Goal: Task Accomplishment & Management: Manage account settings

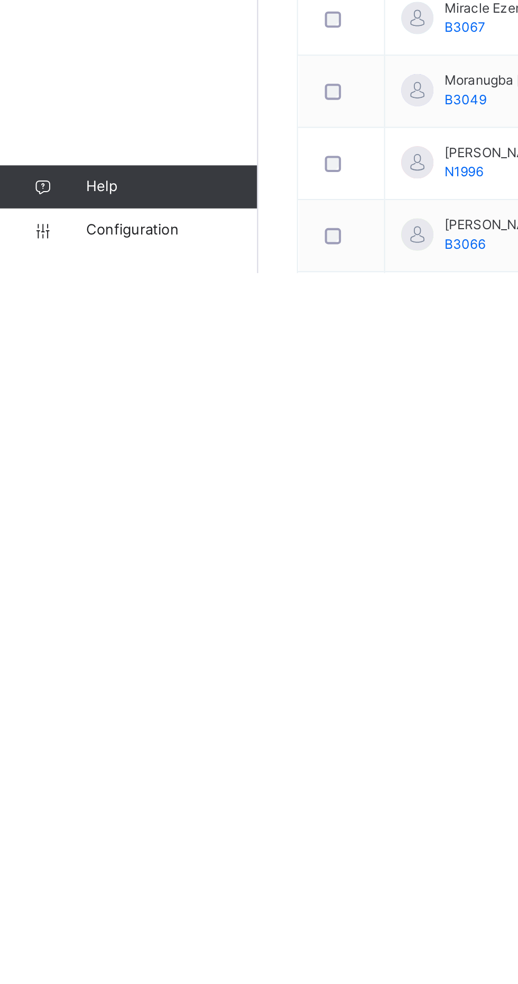
click at [75, 968] on span "Configuration" at bounding box center [84, 962] width 84 height 11
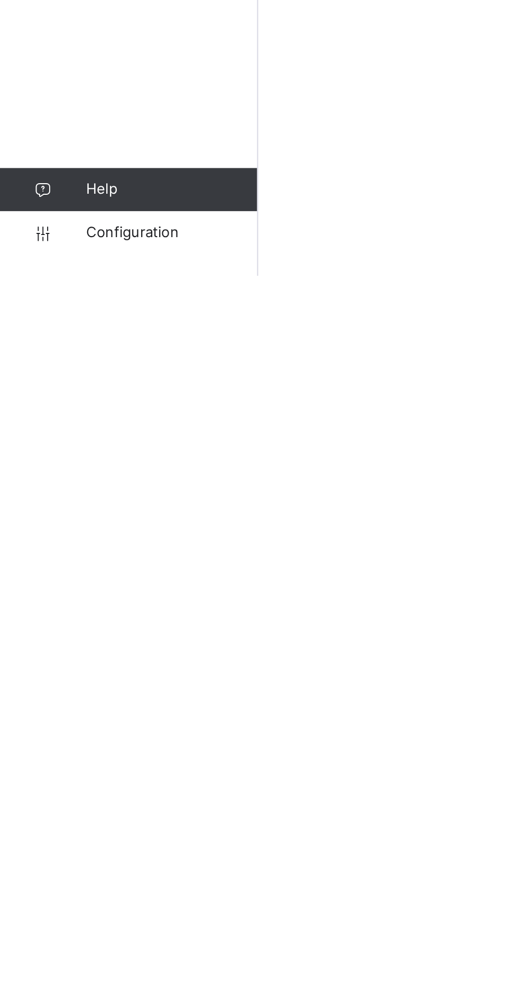
click at [70, 968] on span "Configuration" at bounding box center [84, 962] width 84 height 11
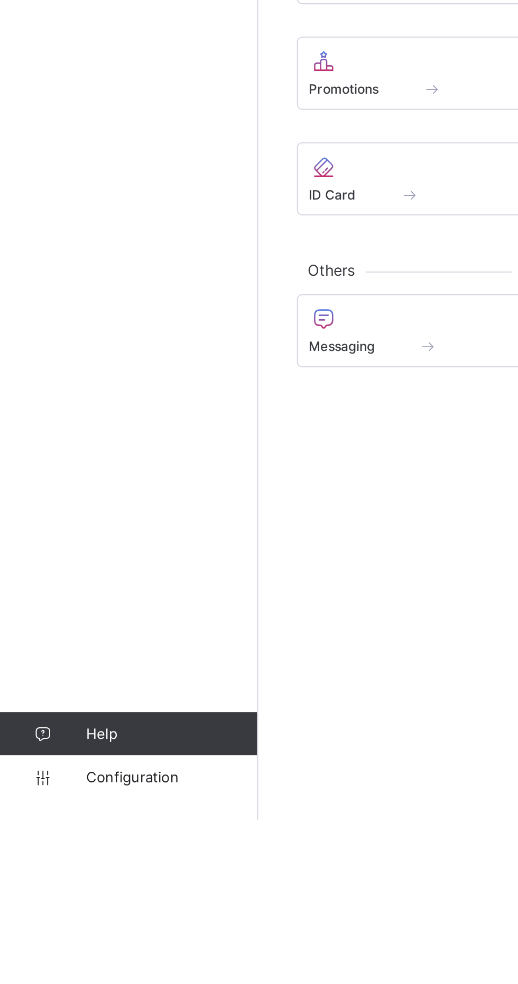
click at [0, 829] on div "Dashboard Staff Student Parent Classes Broadsheet CBT Lesson Plan Messaging Tim…" at bounding box center [63, 512] width 127 height 941
click at [5, 753] on div "Dashboard Staff Student Parent Classes Broadsheet CBT Lesson Plan Messaging Tim…" at bounding box center [63, 512] width 127 height 941
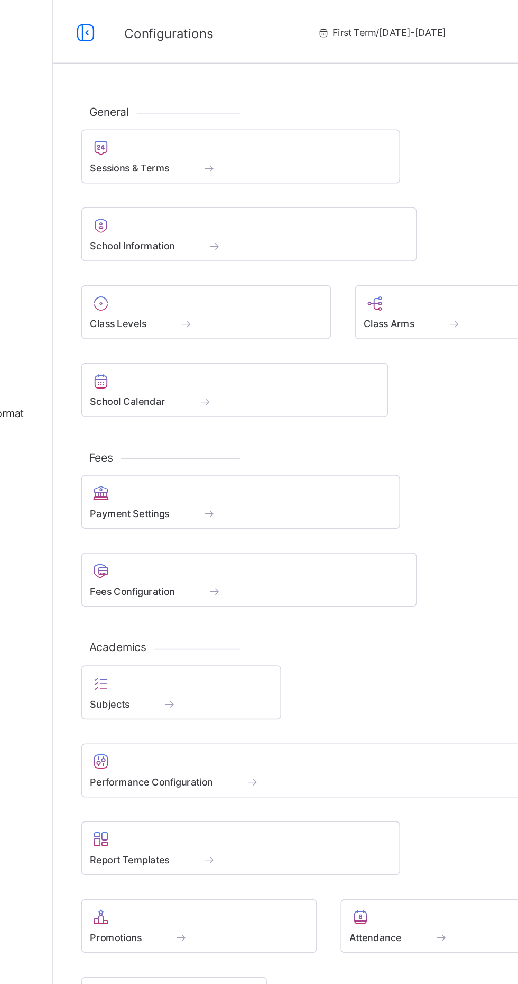
click at [184, 107] on span at bounding box center [252, 106] width 201 height 3
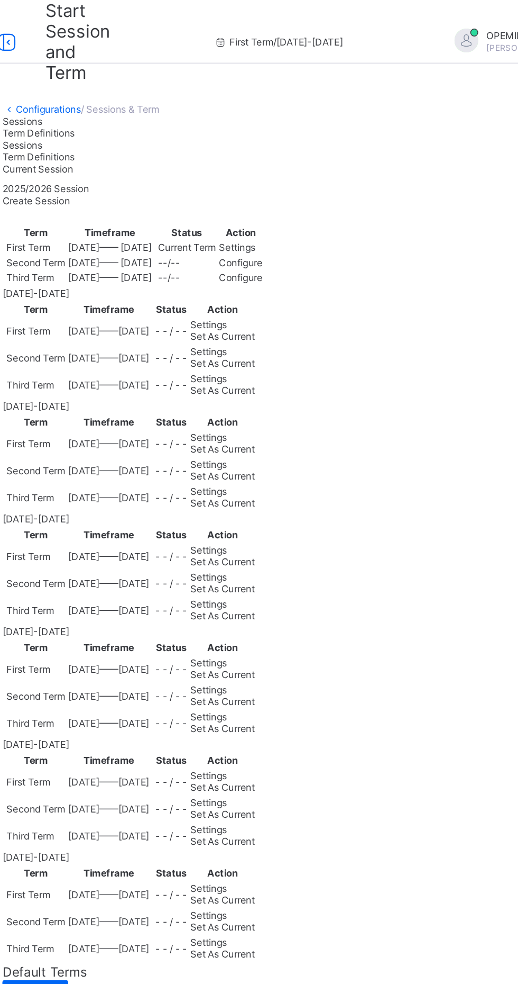
click at [314, 264] on span "Set As Current" at bounding box center [292, 260] width 43 height 8
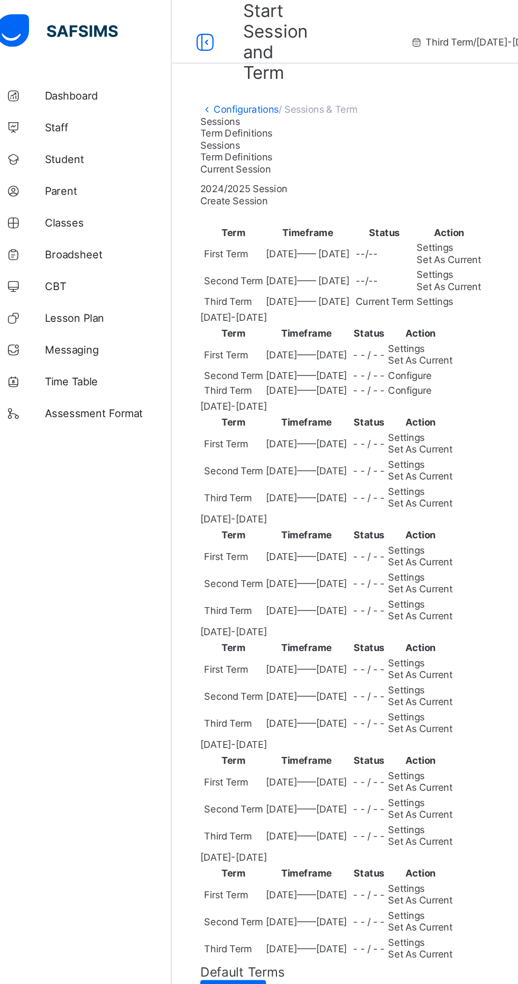
click at [180, 76] on link "Configurations" at bounding box center [176, 73] width 43 height 8
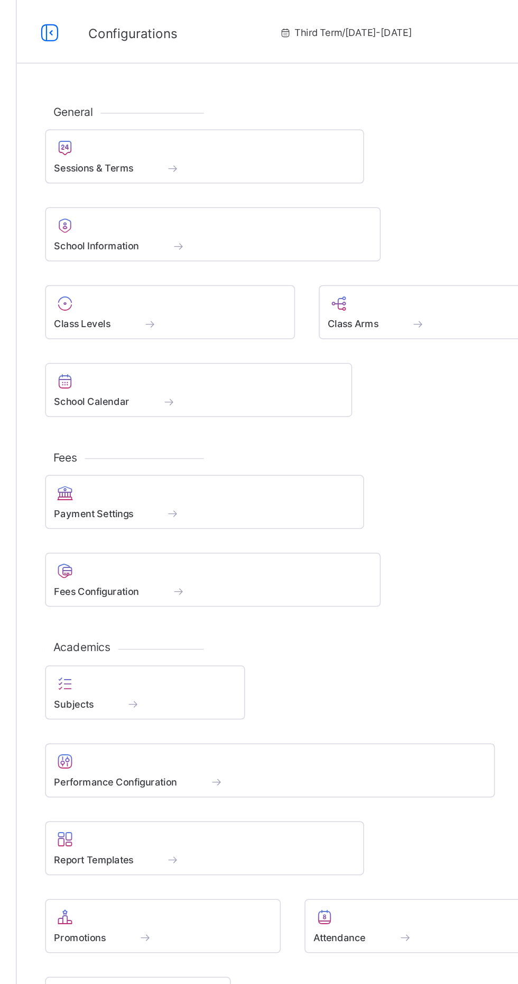
click at [206, 204] on div at bounding box center [229, 202] width 155 height 13
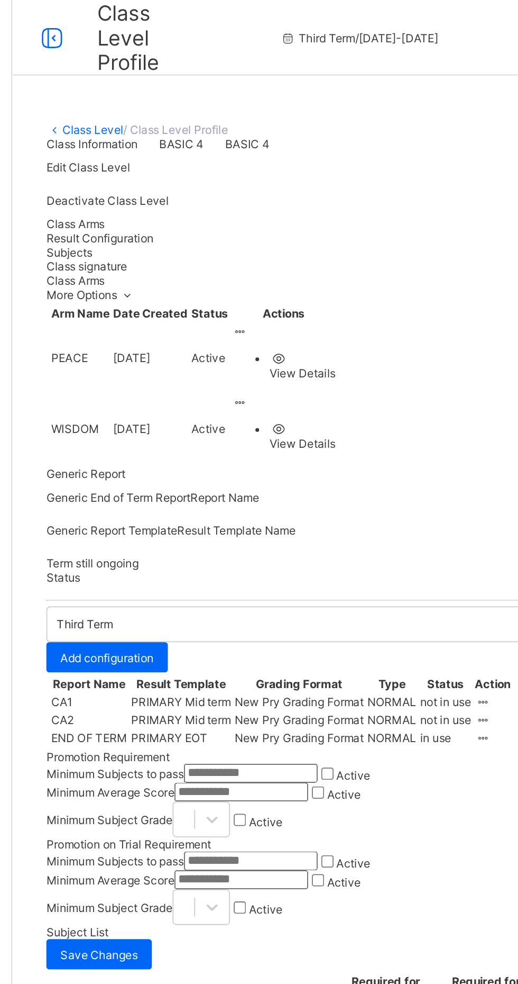
click at [206, 138] on span "Result Configuration" at bounding box center [176, 134] width 60 height 8
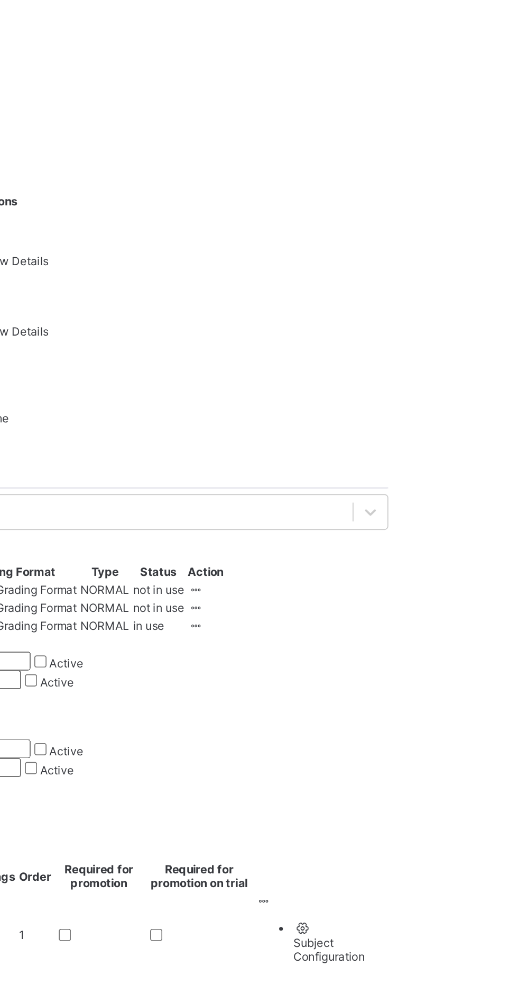
click at [396, 418] on icon at bounding box center [391, 414] width 9 height 8
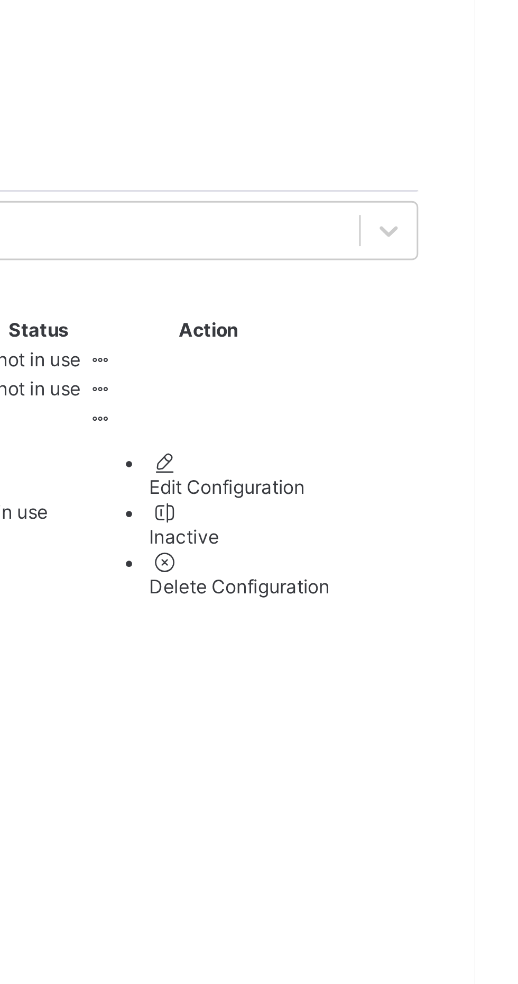
click at [458, 441] on div "Edit Configuration" at bounding box center [438, 437] width 61 height 8
type input "**********"
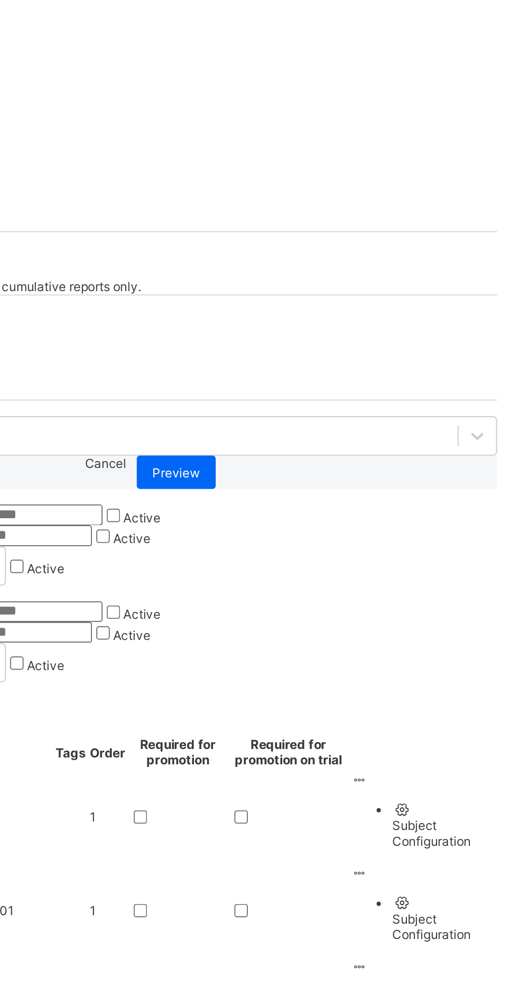
click at [348, 669] on span "Preview" at bounding box center [336, 665] width 24 height 8
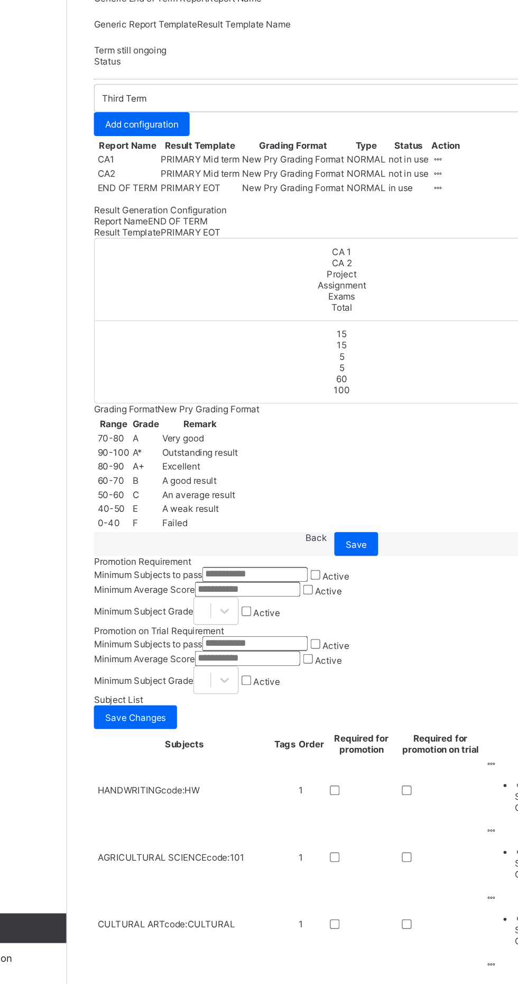
click at [341, 672] on span "Save" at bounding box center [332, 668] width 15 height 8
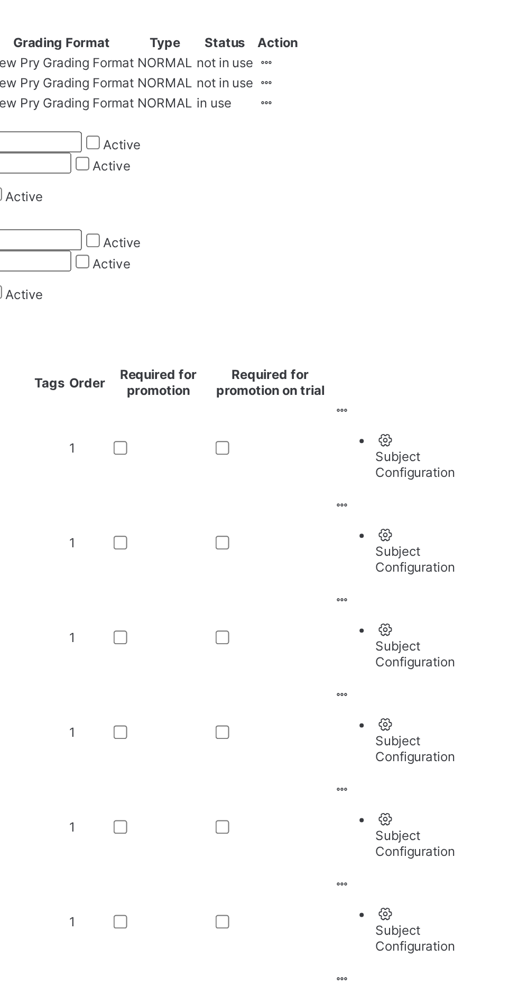
click at [407, 418] on div at bounding box center [397, 414] width 20 height 8
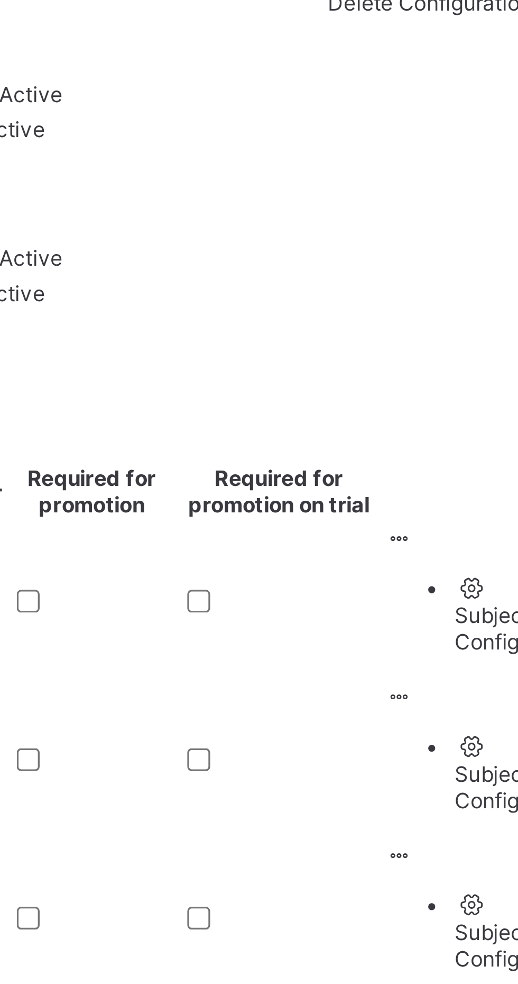
click at [427, 441] on div "Edit Configuration" at bounding box center [438, 437] width 61 height 8
type input "**********"
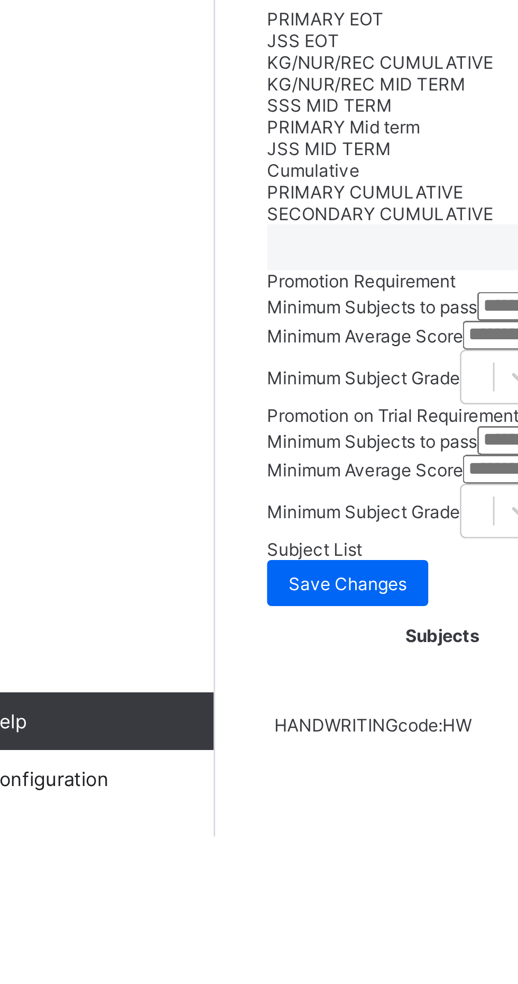
click at [175, 751] on div "PRIMARY CUMULATIVE" at bounding box center [322, 747] width 353 height 8
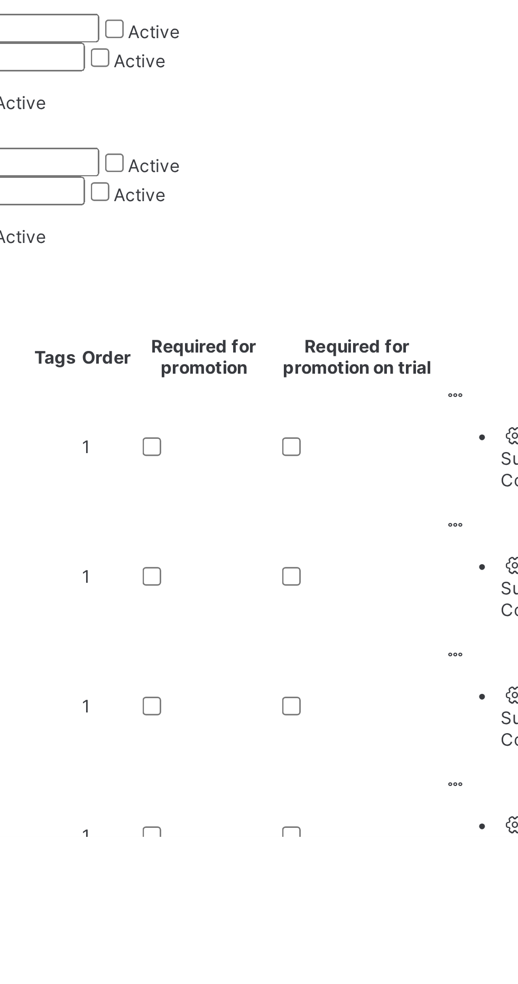
click at [356, 673] on div "Preview" at bounding box center [336, 665] width 40 height 17
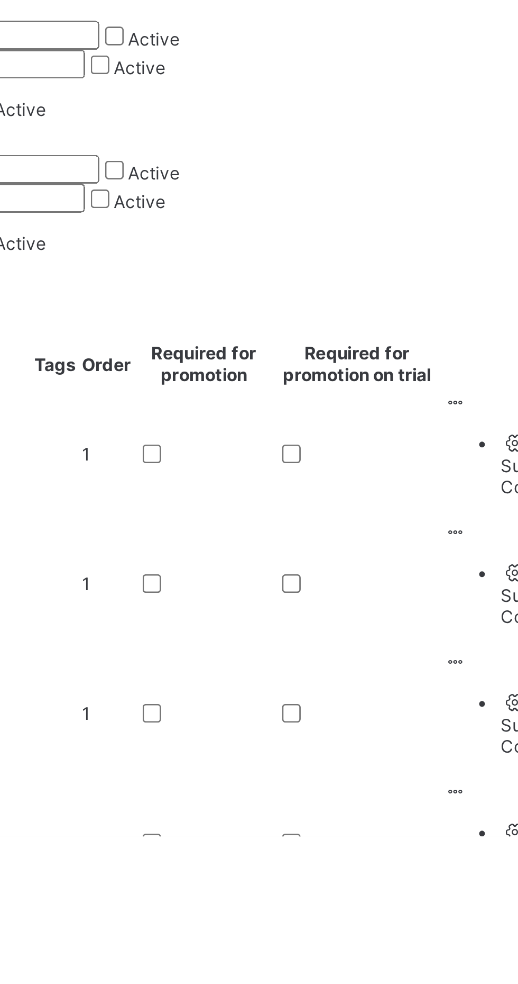
click at [341, 672] on span "Save" at bounding box center [332, 668] width 15 height 8
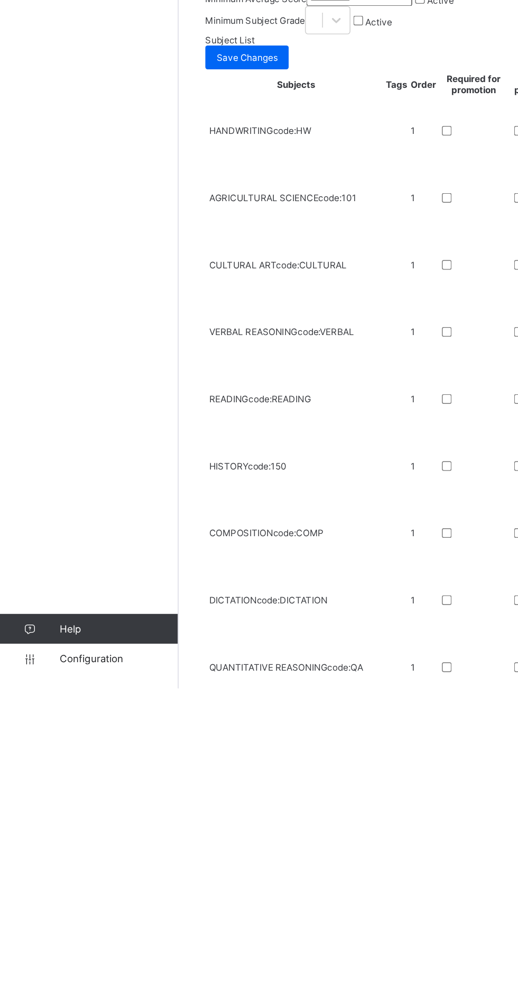
click at [80, 967] on span "Configuration" at bounding box center [84, 962] width 84 height 8
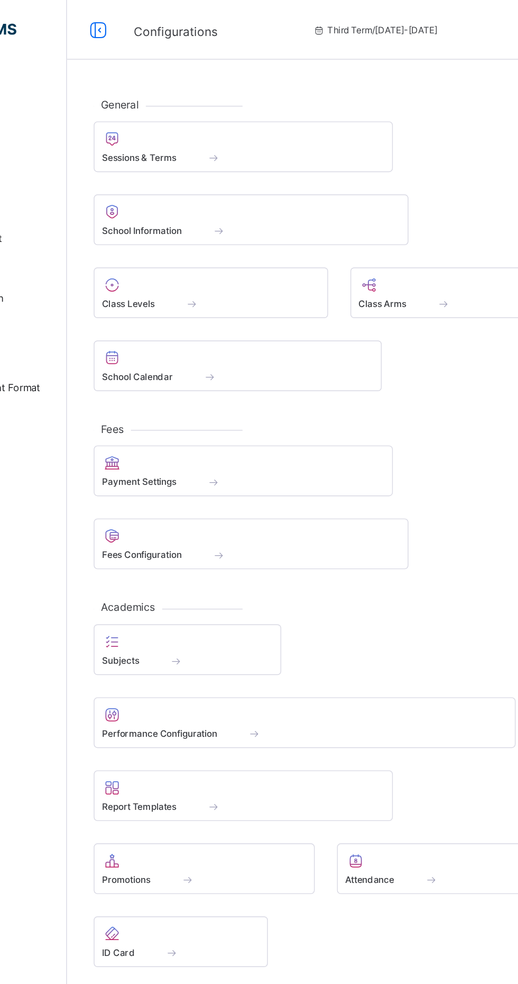
click at [210, 110] on div "Sessions & Terms" at bounding box center [252, 111] width 201 height 9
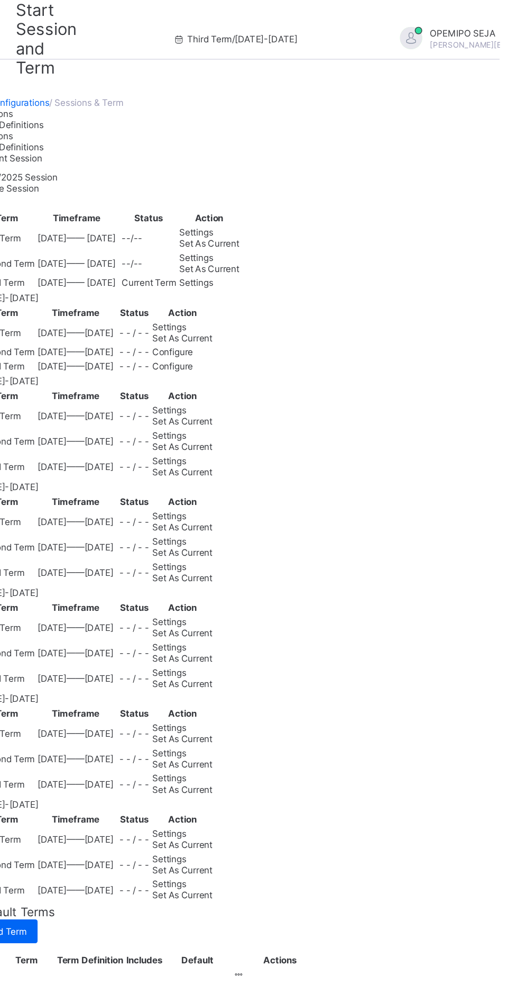
click at [333, 177] on div "Set As Current" at bounding box center [311, 173] width 43 height 8
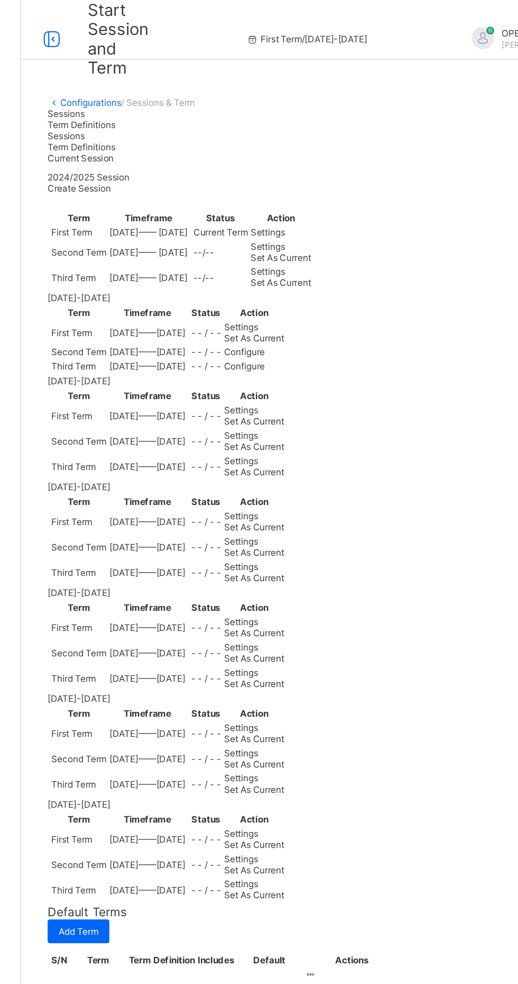
click at [314, 244] on span "Set As Current" at bounding box center [292, 240] width 43 height 8
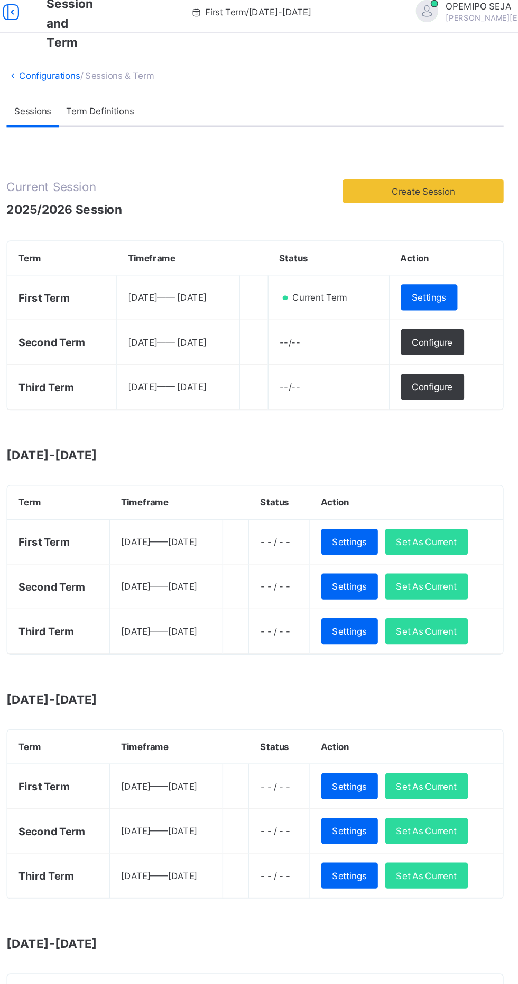
click at [466, 465] on span "Set As Current" at bounding box center [444, 467] width 43 height 8
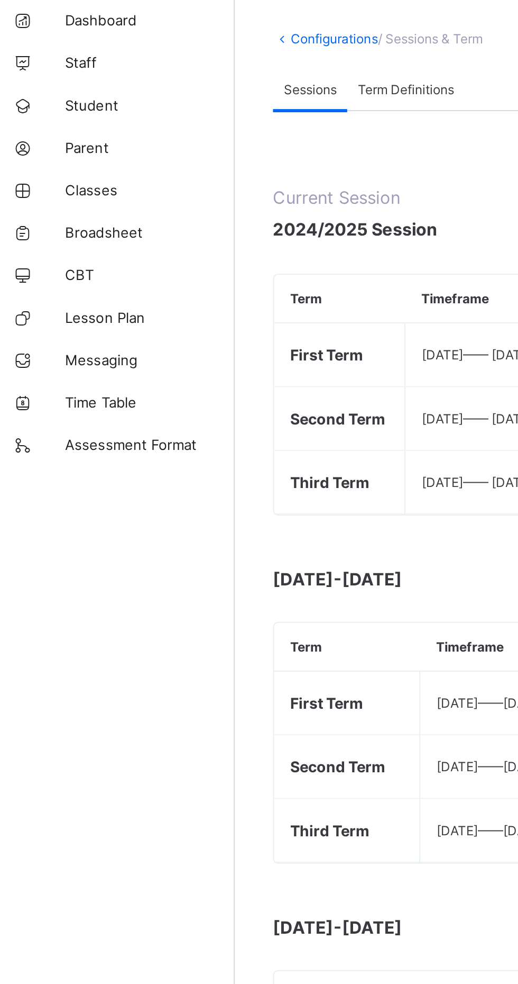
click at [45, 145] on span "Classes" at bounding box center [84, 148] width 85 height 8
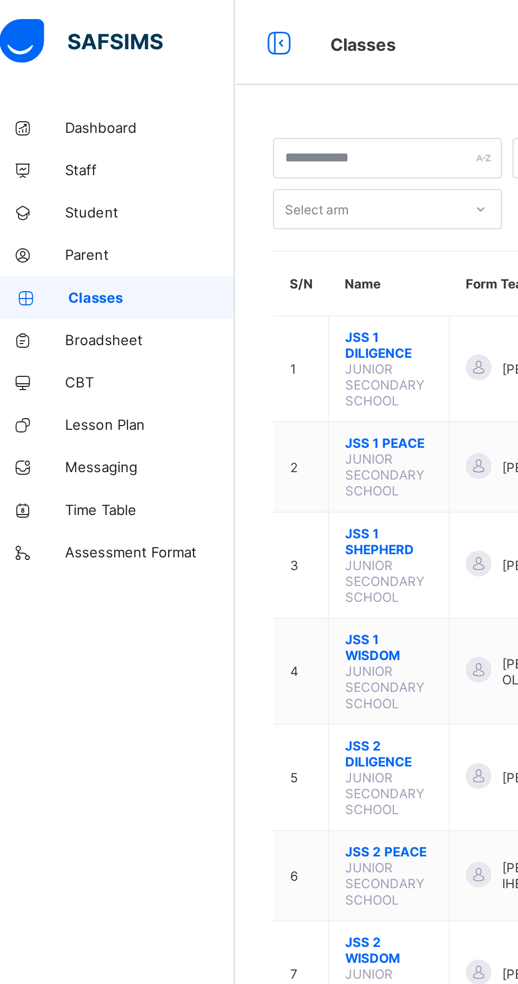
click at [61, 171] on span "Broadsheet" at bounding box center [84, 169] width 85 height 8
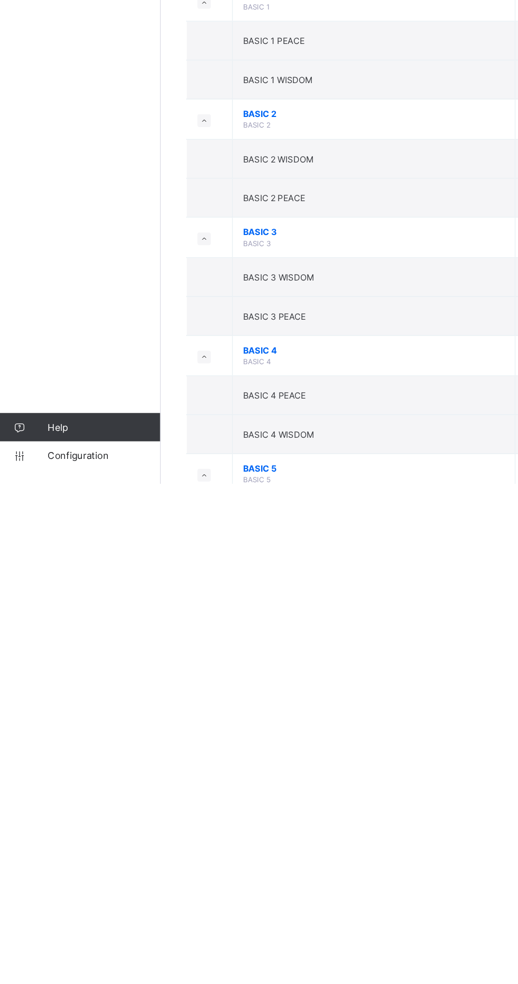
scroll to position [231, 0]
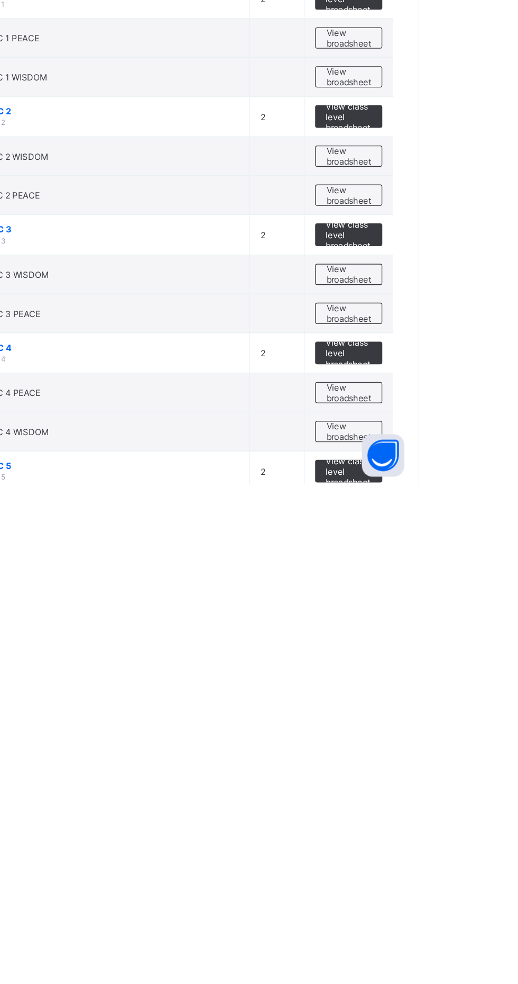
click at [466, 940] on span "View broadsheet" at bounding box center [466, 944] width 33 height 16
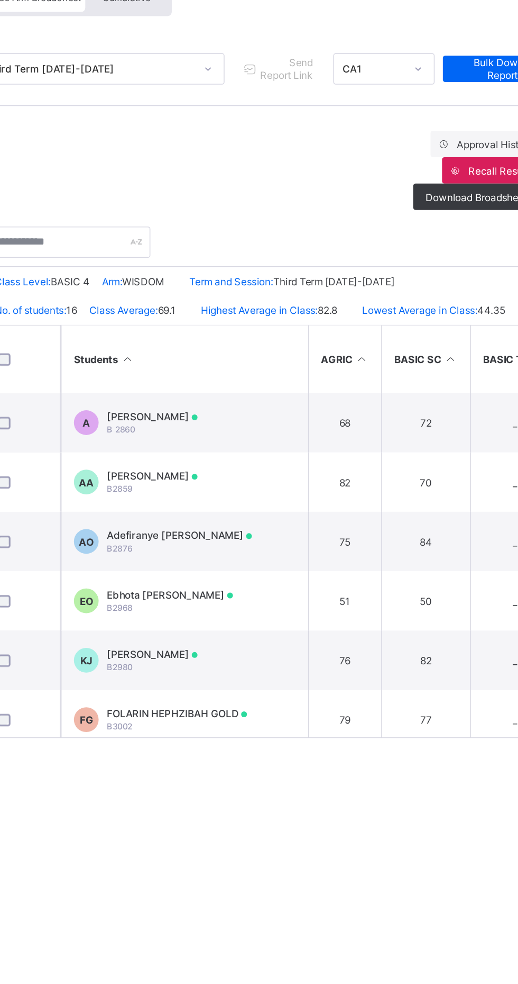
click at [306, 493] on td "EO Ebhota Joshua Osayande B2968" at bounding box center [270, 497] width 159 height 38
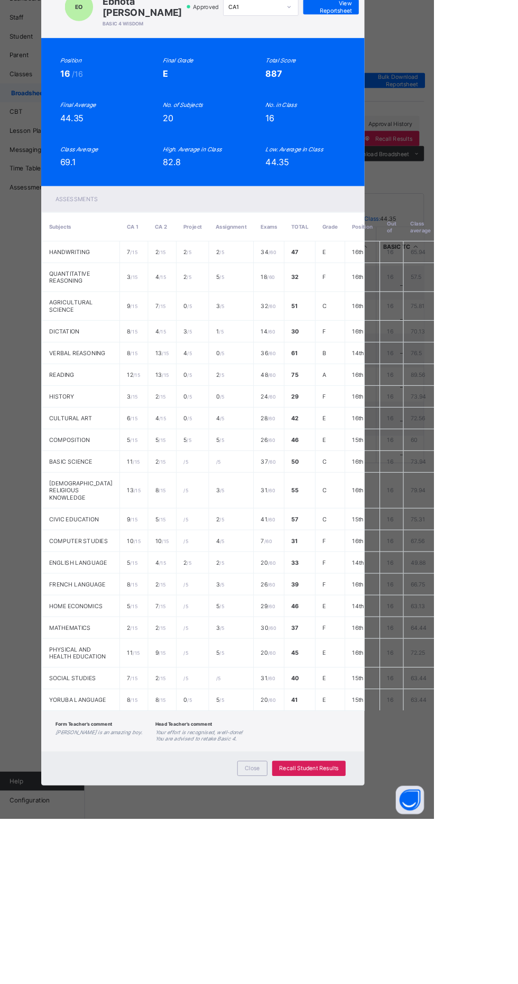
click at [420, 253] on div "Position 16 /16 Final Grade E Total Score 887 Final Average 44.35 No. of Subjec…" at bounding box center [259, 191] width 321 height 124
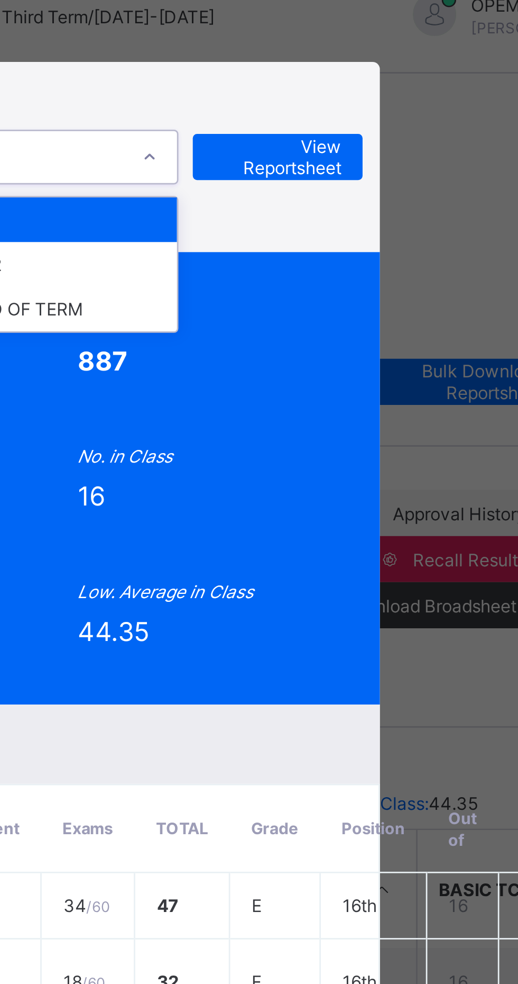
click at [366, 137] on div "END OF TERM" at bounding box center [325, 129] width 84 height 16
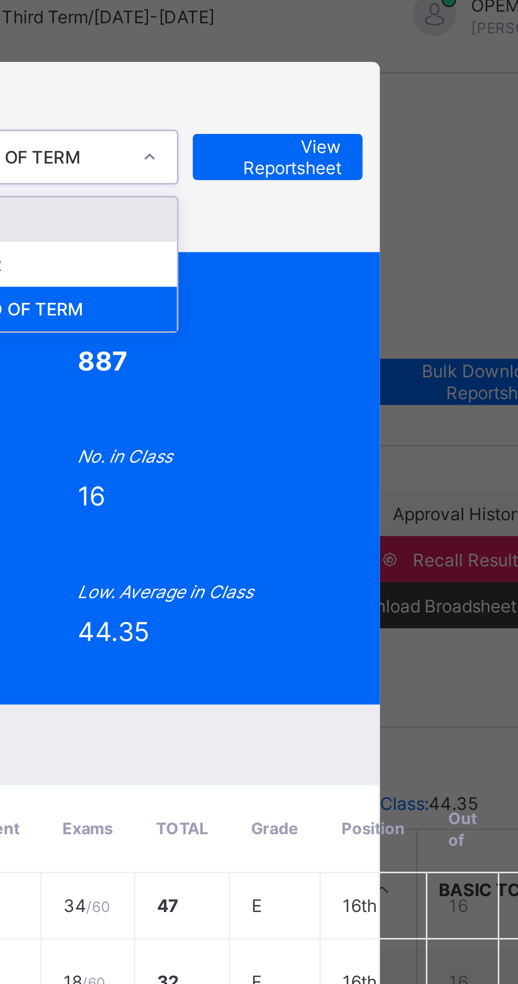
click at [366, 121] on div "CA2" at bounding box center [325, 112] width 84 height 16
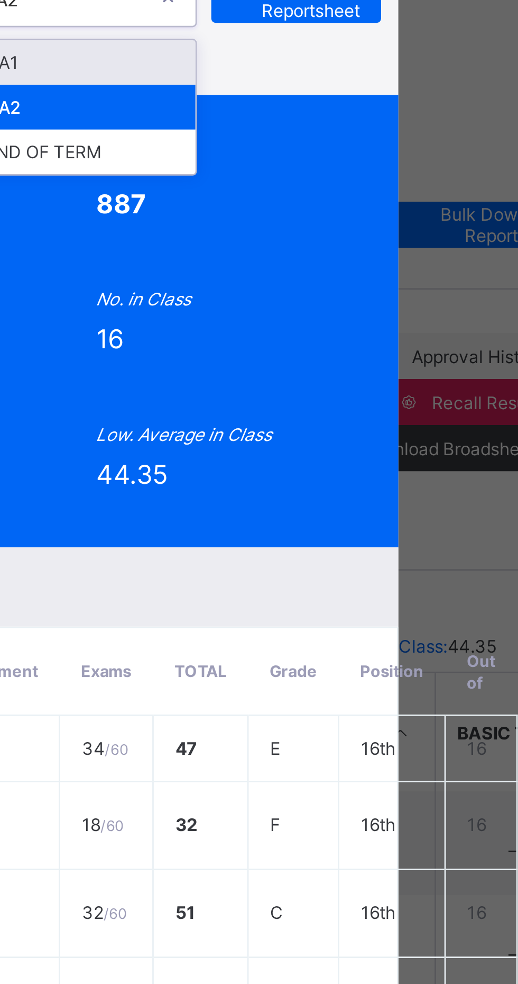
click at [366, 137] on div "END OF TERM" at bounding box center [325, 129] width 84 height 16
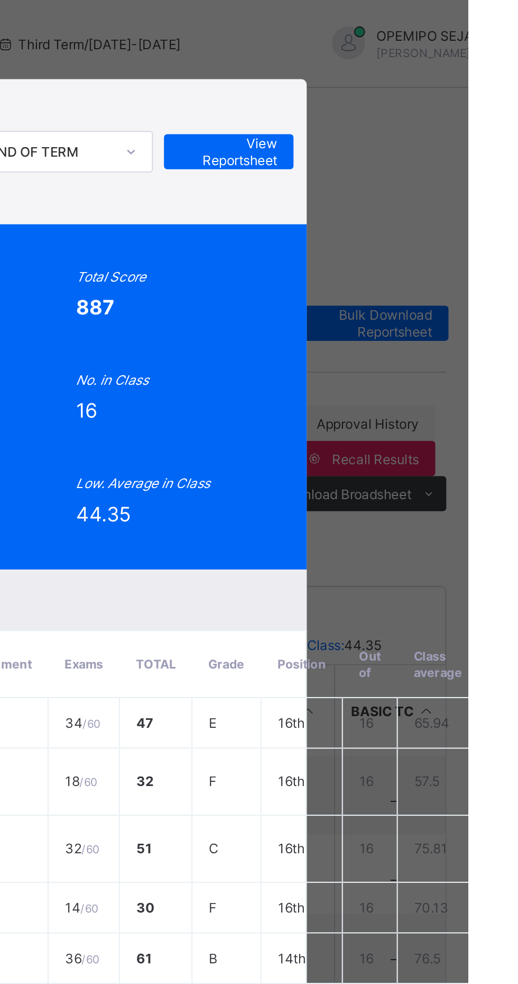
click at [426, 81] on span "View Reportsheet" at bounding box center [403, 73] width 47 height 16
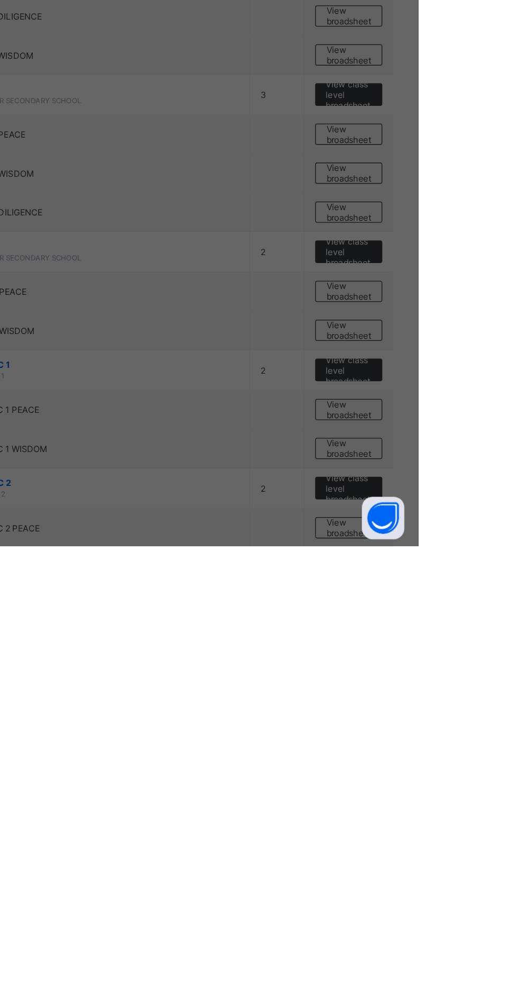
click at [332, 547] on span "Resume" at bounding box center [320, 543] width 24 height 8
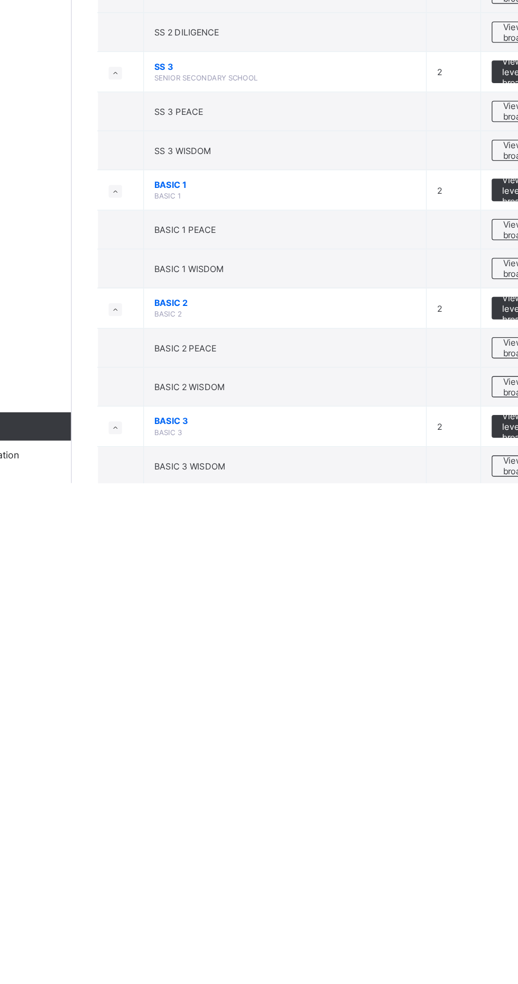
scroll to position [87, 0]
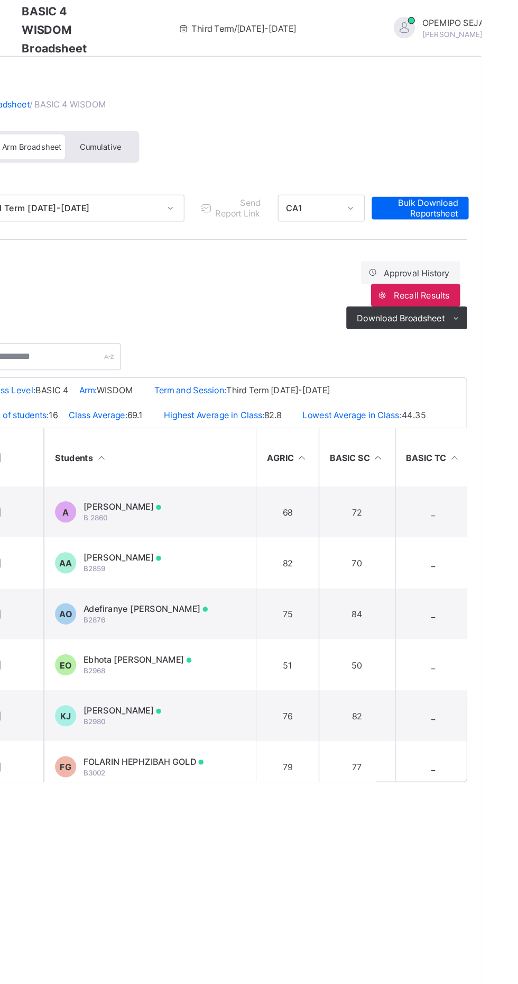
click at [161, 597] on div "Broadsheet / BASIC 4 WISDOM Class Arm Broadsheet Cumulative Third Term 2024-202…" at bounding box center [322, 329] width 391 height 553
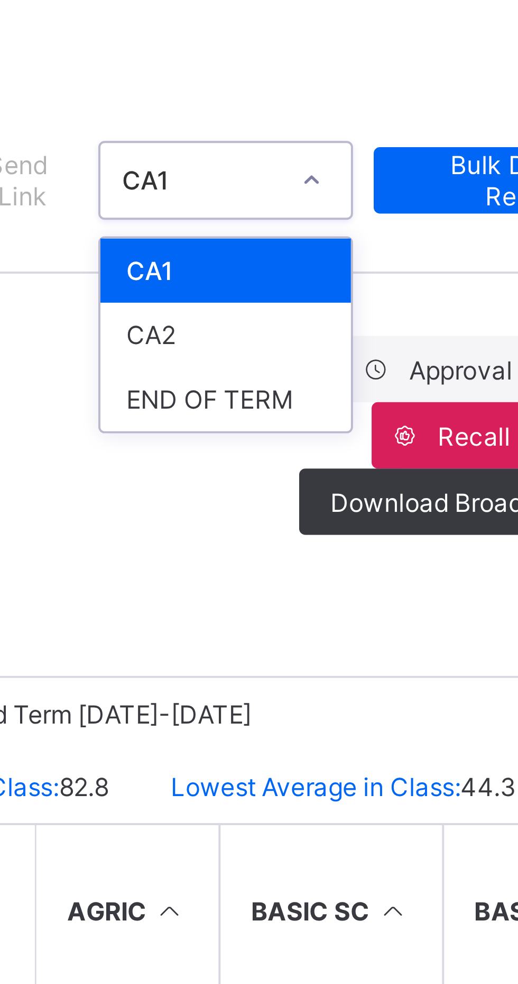
click at [402, 211] on div "END OF TERM" at bounding box center [399, 211] width 64 height 16
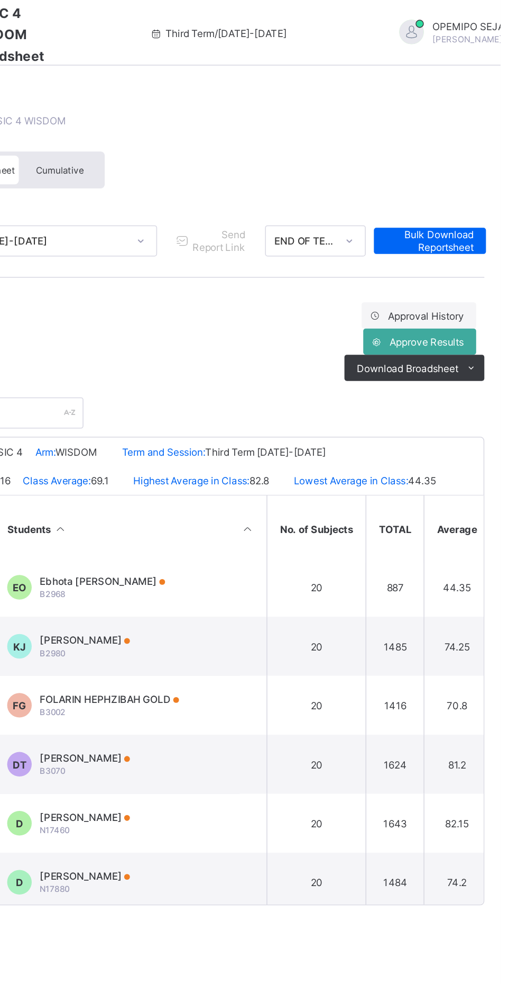
scroll to position [117, 990]
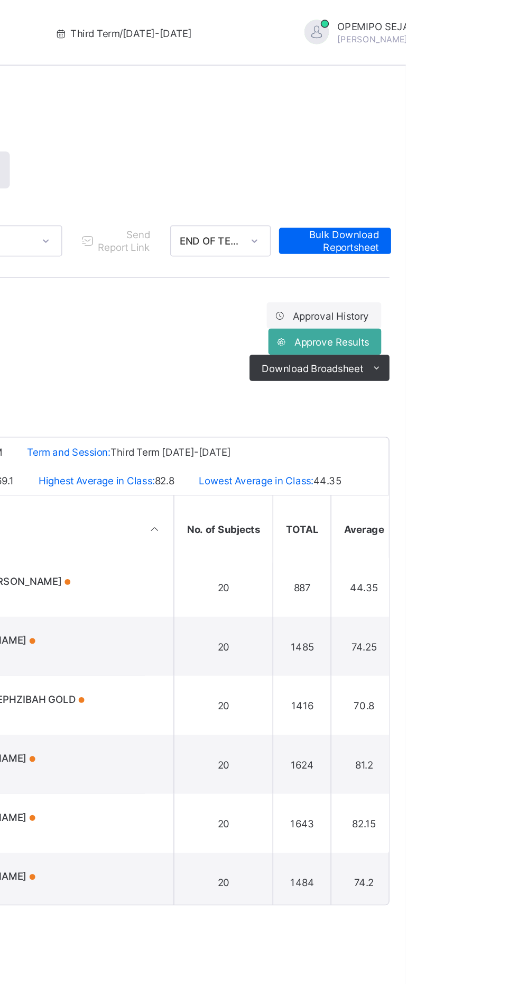
click at [458, 221] on span "Approve Results" at bounding box center [471, 221] width 48 height 8
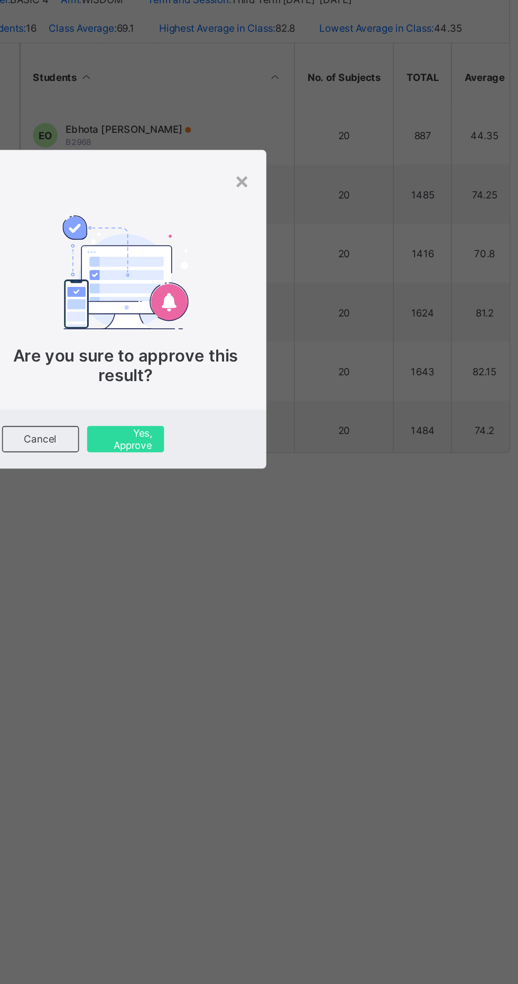
click at [276, 584] on span "Yes, Approve" at bounding box center [259, 576] width 34 height 16
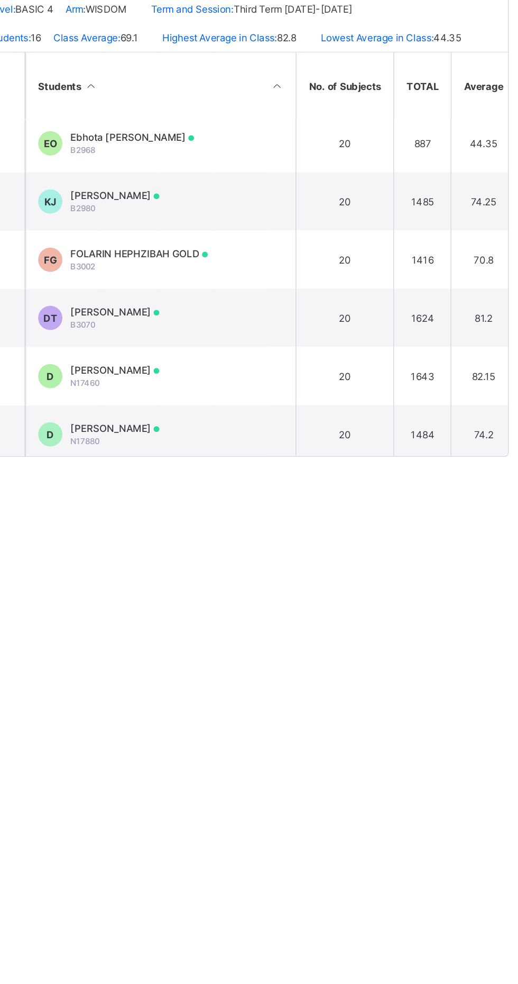
scroll to position [114, 990]
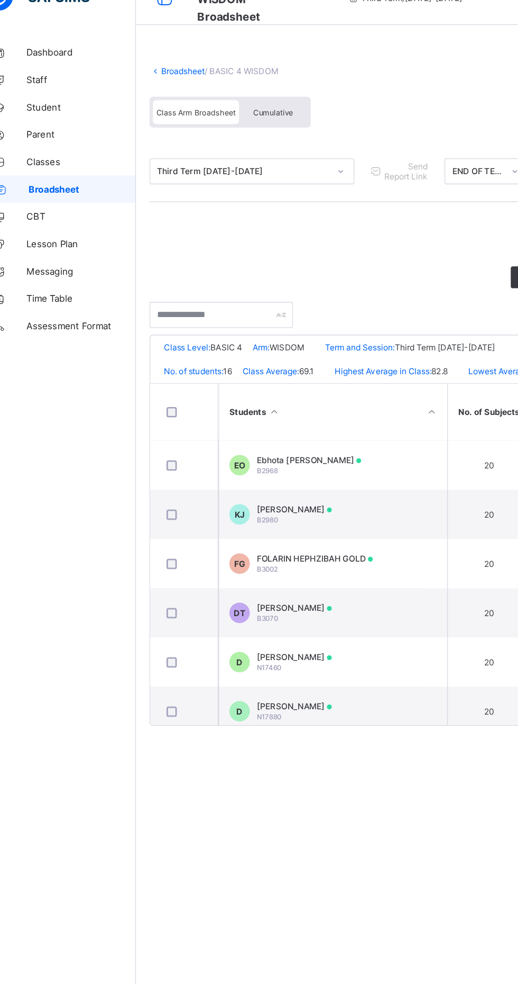
click at [259, 385] on div "Ebhota Joshua Osayande B2968" at bounding box center [261, 383] width 81 height 16
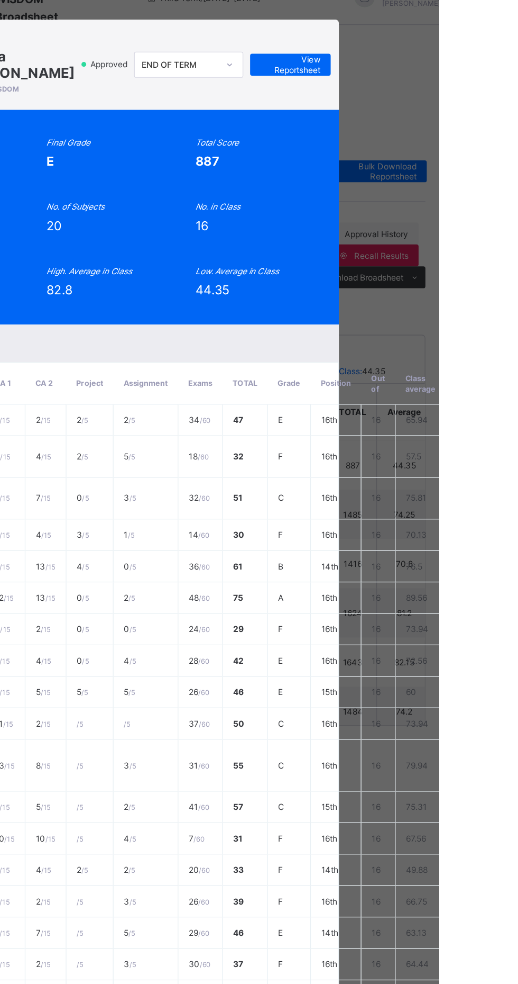
click at [426, 81] on span "View Reportsheet" at bounding box center [403, 73] width 47 height 16
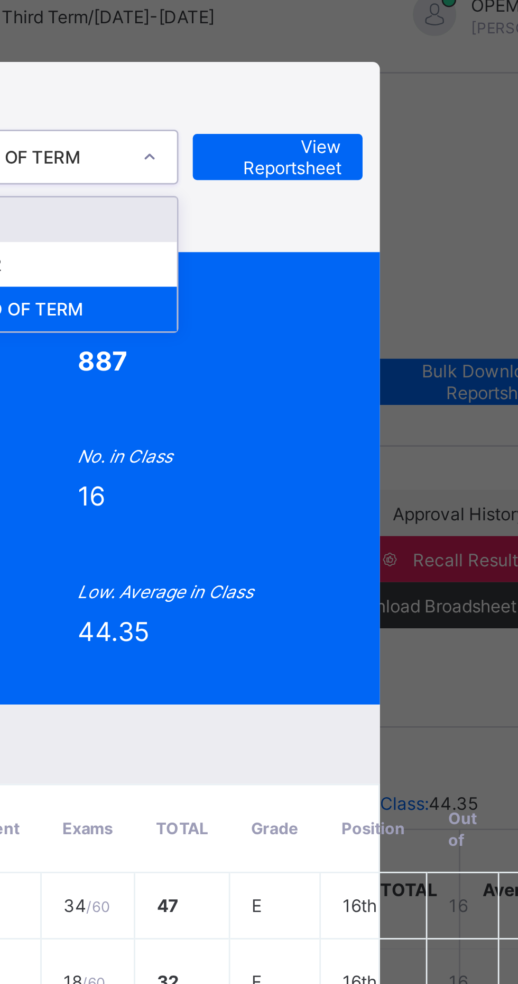
click at [366, 137] on div "END OF TERM" at bounding box center [325, 129] width 84 height 16
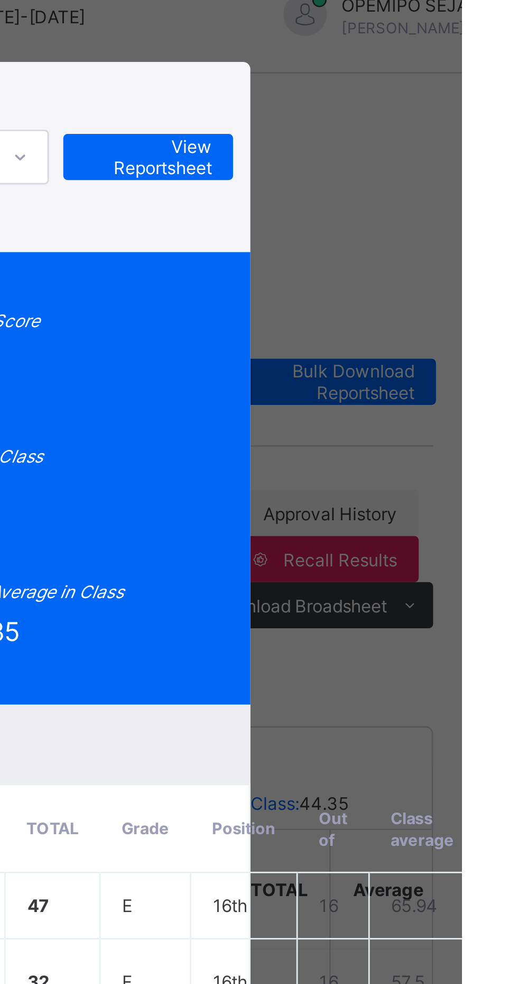
click at [426, 81] on span "View Reportsheet" at bounding box center [403, 73] width 47 height 16
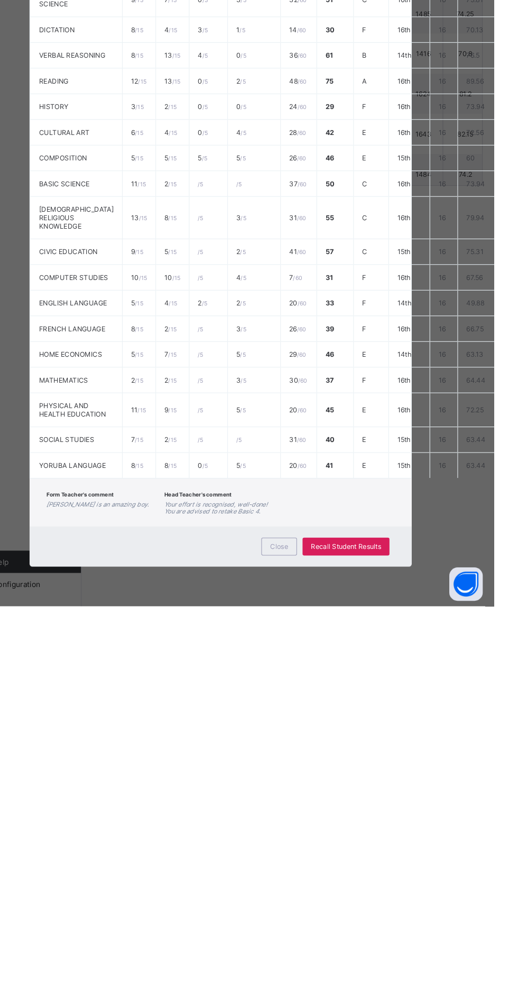
click at [323, 931] on span "Close" at bounding box center [314, 927] width 17 height 8
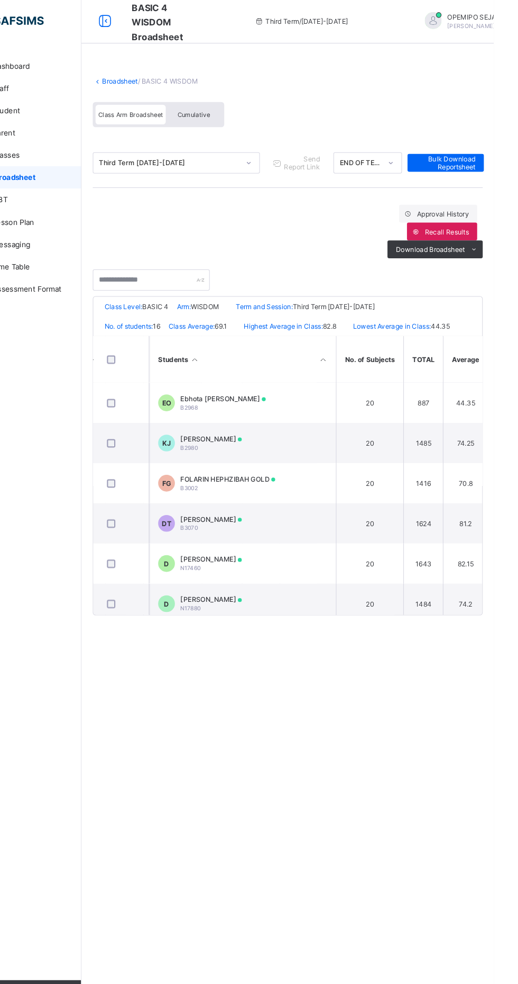
scroll to position [0, 0]
click at [274, 469] on td "FG FOLARIN HEPHZIBAH GOLD B3002" at bounding box center [270, 459] width 159 height 38
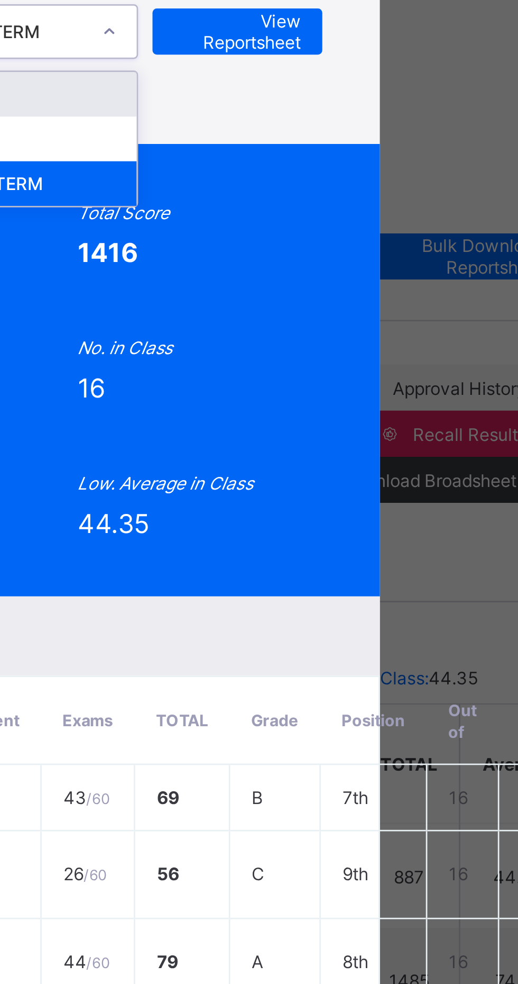
click at [351, 137] on div "END OF TERM" at bounding box center [310, 129] width 84 height 16
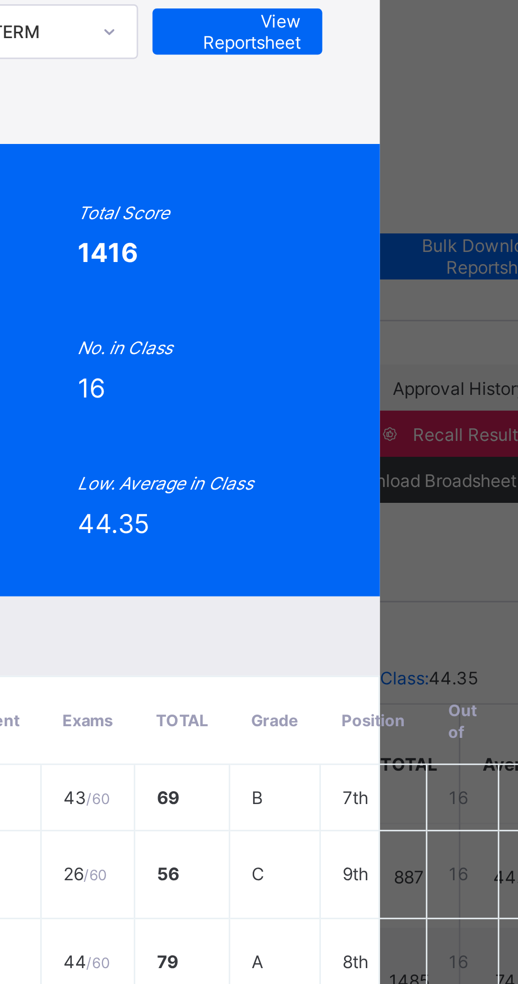
click at [412, 81] on span "View Reportsheet" at bounding box center [388, 73] width 47 height 16
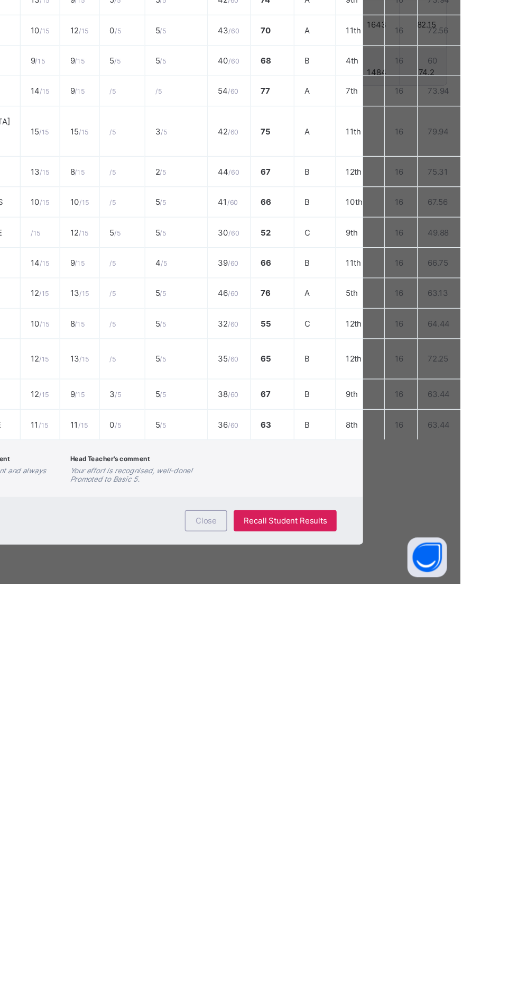
click at [323, 937] on span "Close" at bounding box center [314, 933] width 17 height 8
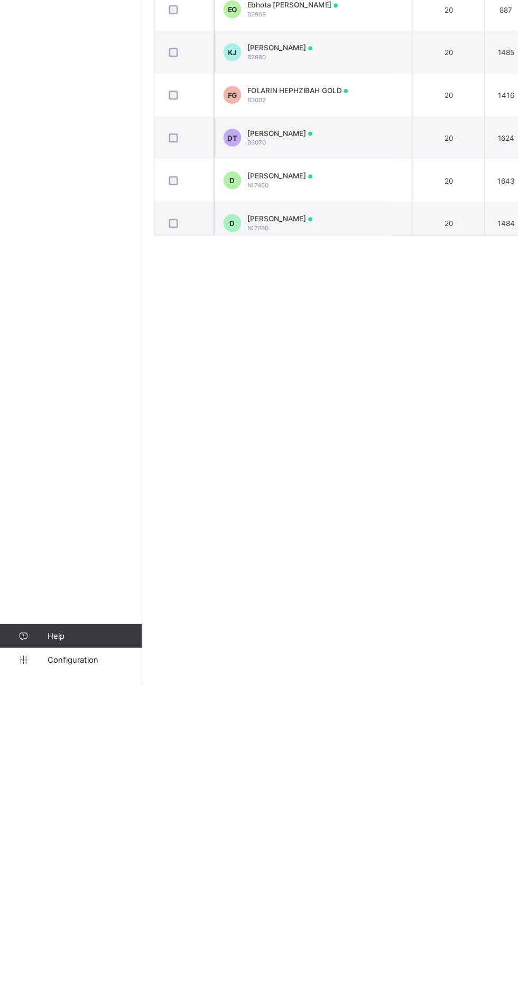
click at [69, 967] on span "Configuration" at bounding box center [84, 962] width 84 height 8
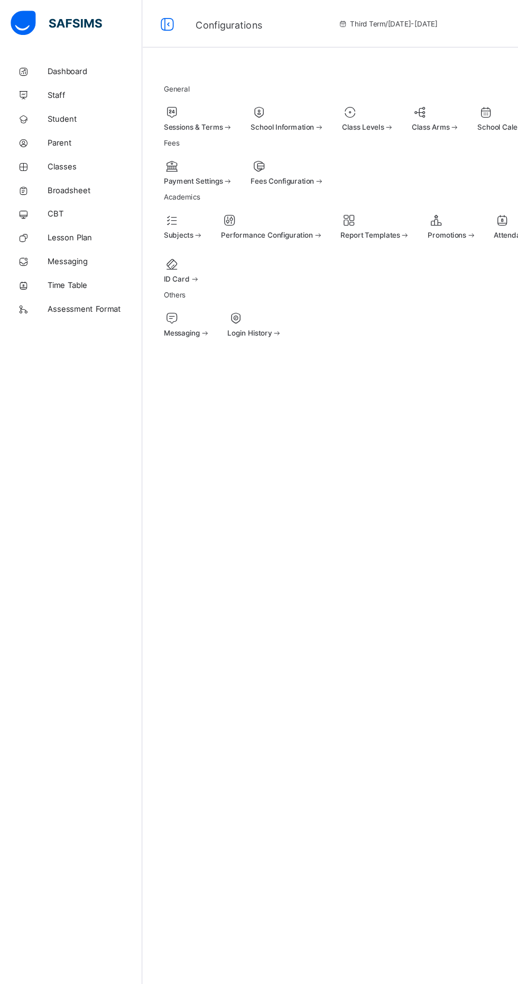
click at [94, 169] on span "Broadsheet" at bounding box center [84, 169] width 85 height 8
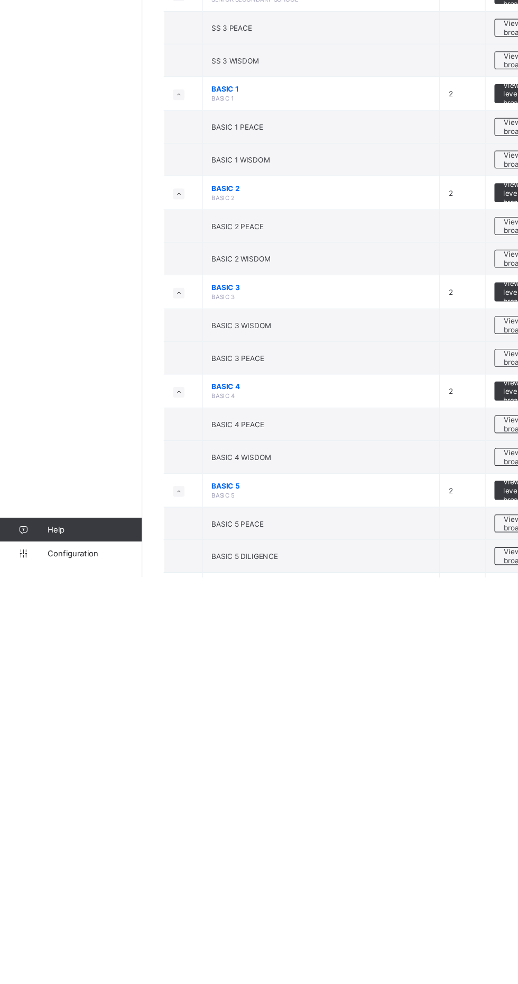
scroll to position [361, 0]
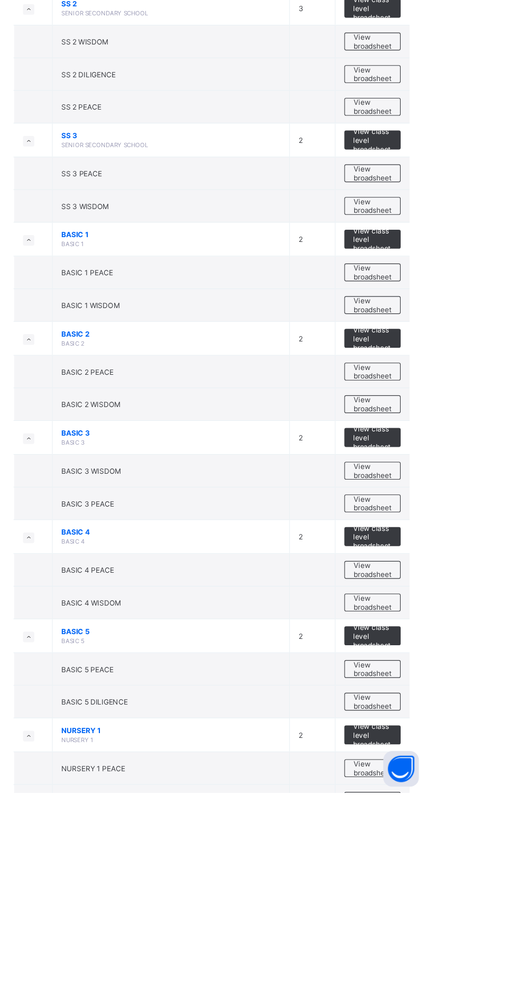
click at [462, 726] on span "View broadsheet" at bounding box center [466, 726] width 33 height 16
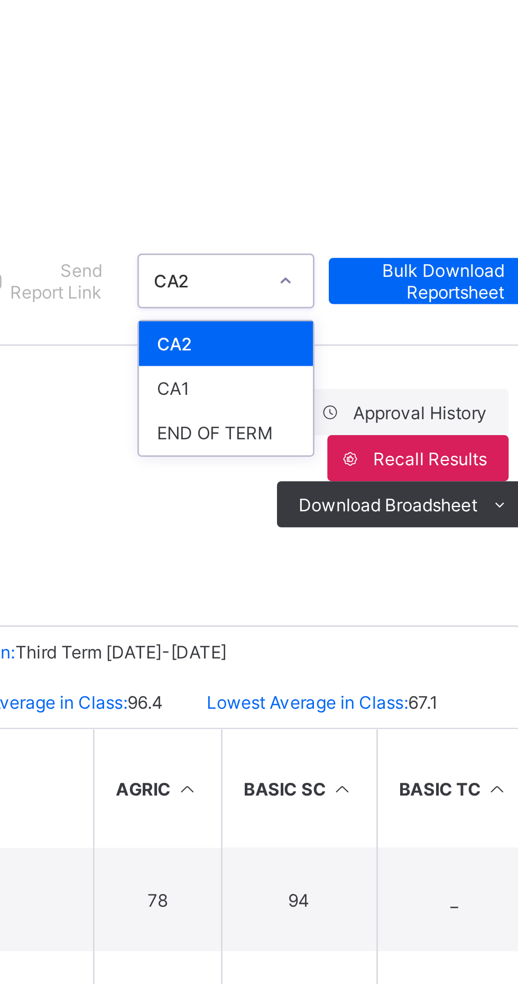
click at [404, 208] on div "END OF TERM" at bounding box center [399, 211] width 64 height 16
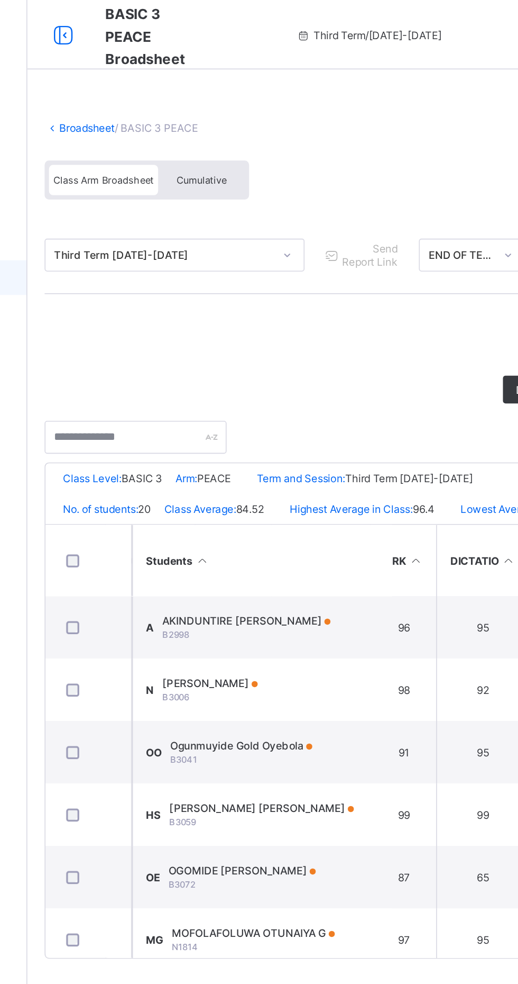
scroll to position [0, 375]
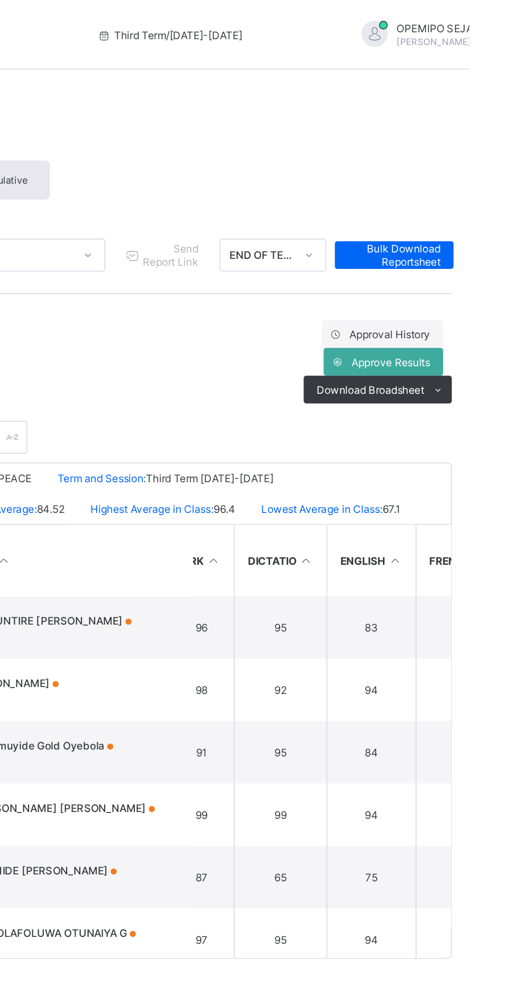
click at [463, 223] on span "Approve Results" at bounding box center [471, 221] width 48 height 8
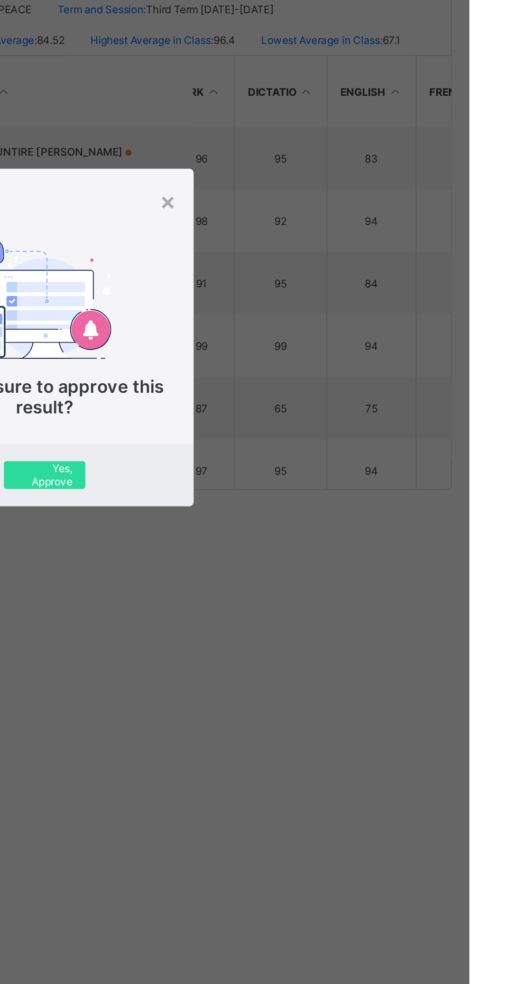
click at [276, 584] on span "Yes, Approve" at bounding box center [259, 576] width 34 height 16
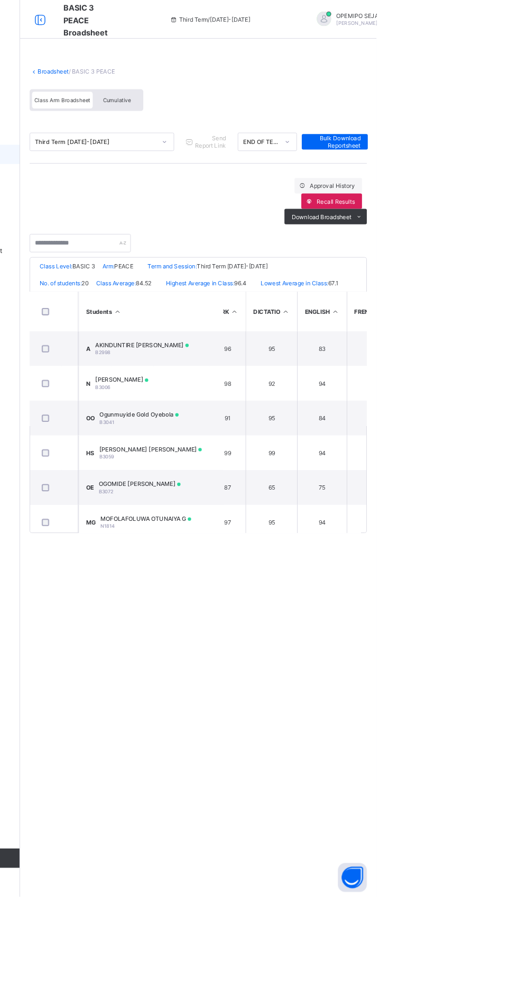
click at [250, 383] on div "AKINDUNTIRE CHRISTIANA B2998" at bounding box center [261, 383] width 103 height 16
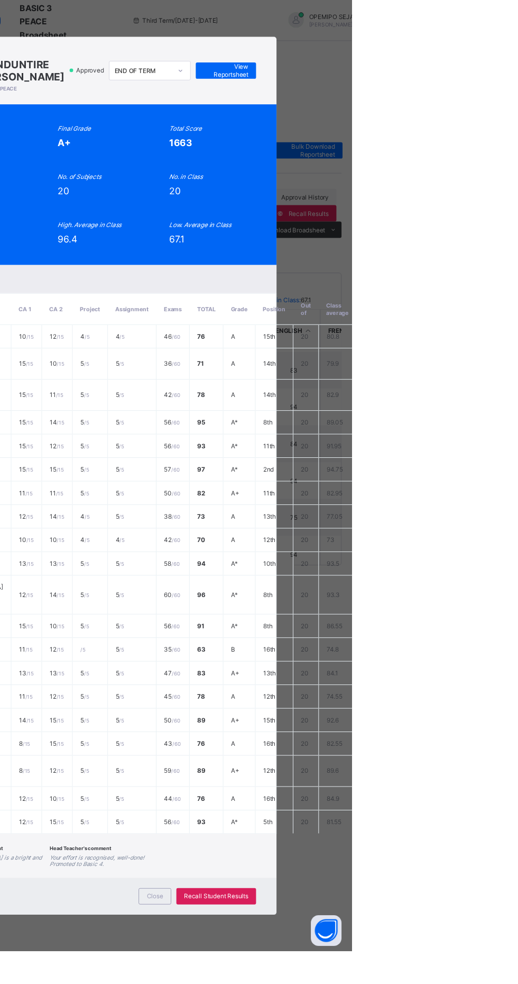
click at [412, 81] on span "View Reportsheet" at bounding box center [388, 73] width 47 height 16
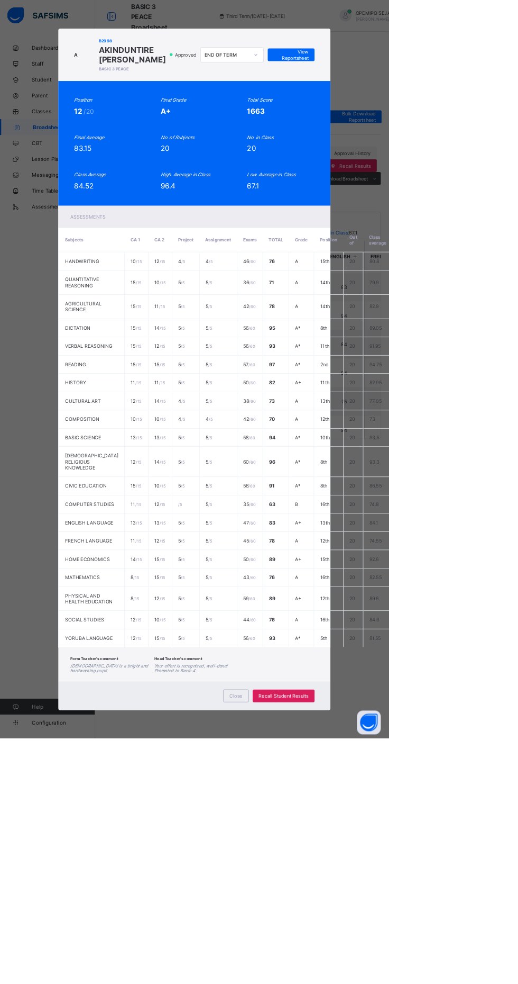
click at [323, 931] on span "Close" at bounding box center [314, 927] width 17 height 8
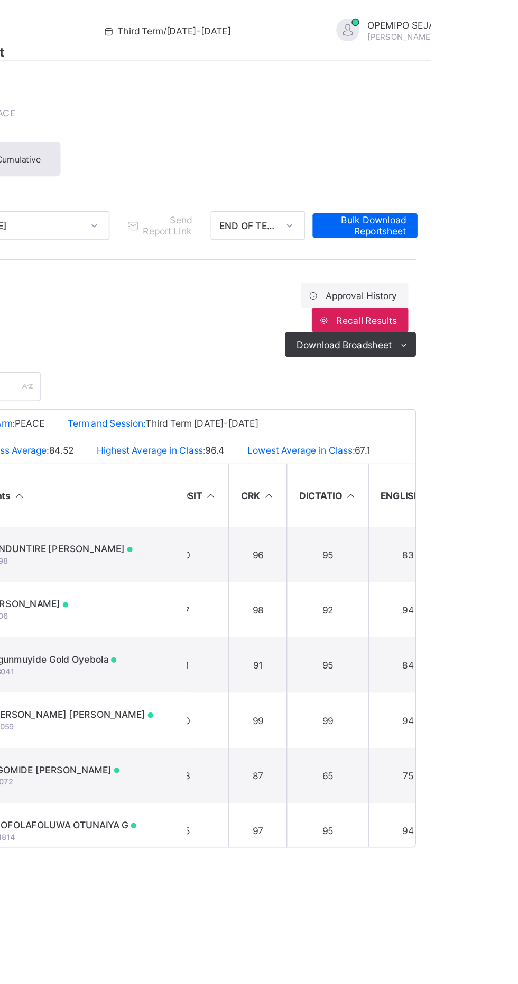
scroll to position [0, 323]
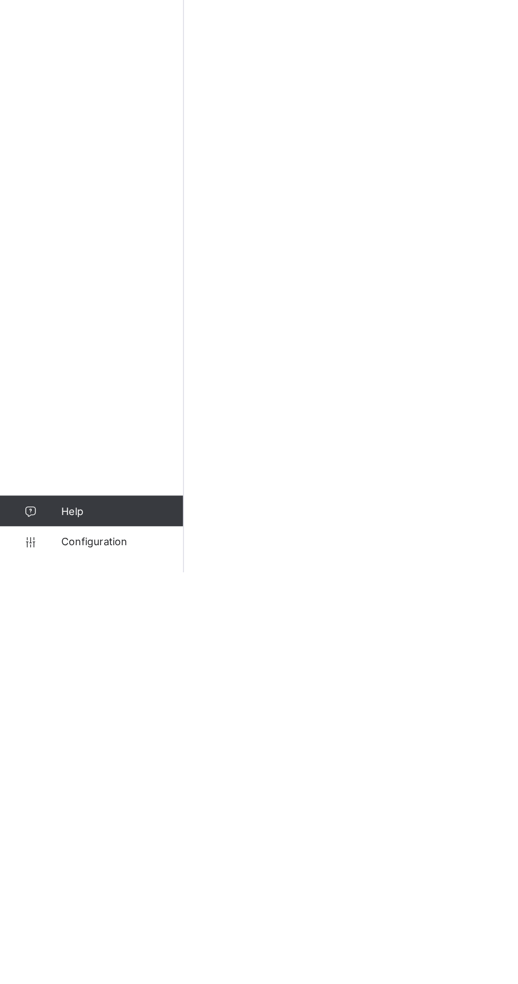
click at [78, 967] on span "Configuration" at bounding box center [84, 962] width 84 height 8
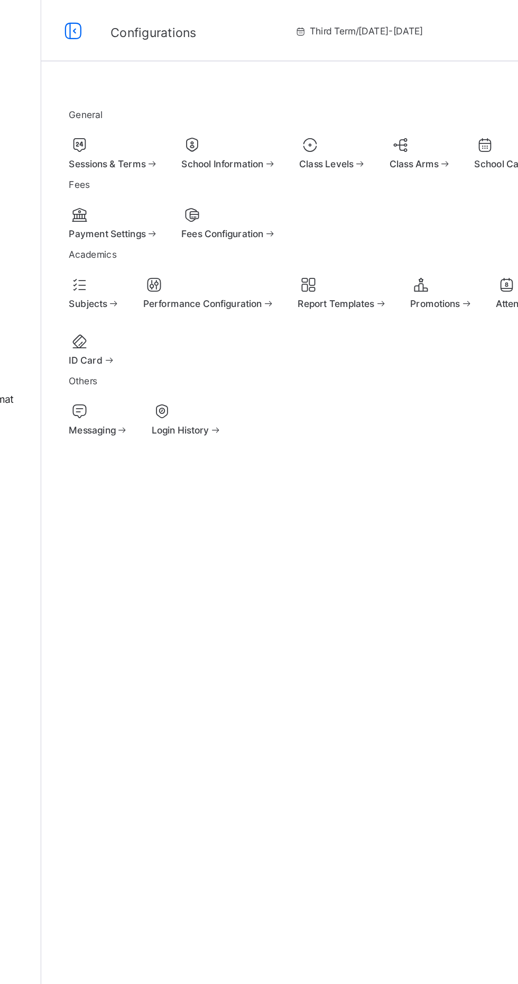
click at [208, 98] on div at bounding box center [177, 100] width 62 height 13
click at [305, 117] on span "Class Levels" at bounding box center [324, 113] width 38 height 8
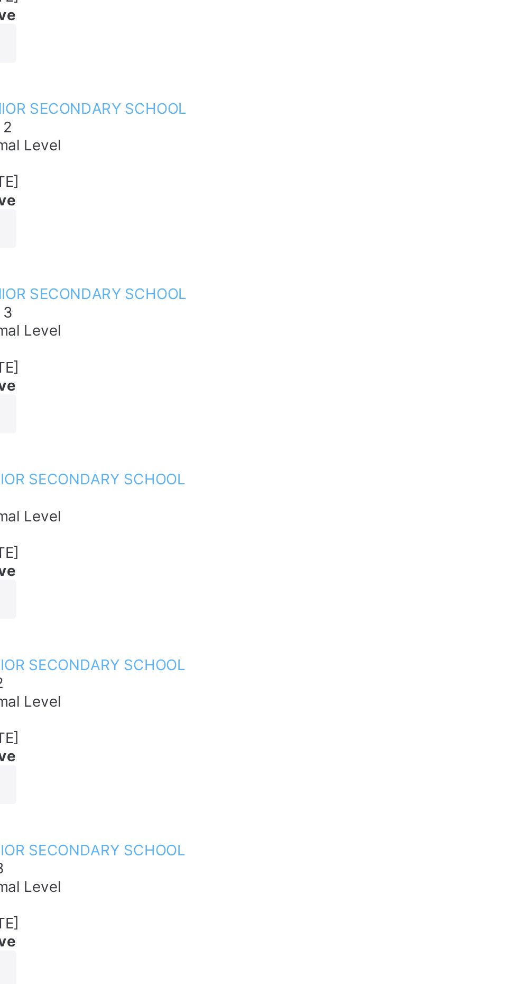
click at [171, 923] on span "BASIC 4" at bounding box center [158, 927] width 25 height 8
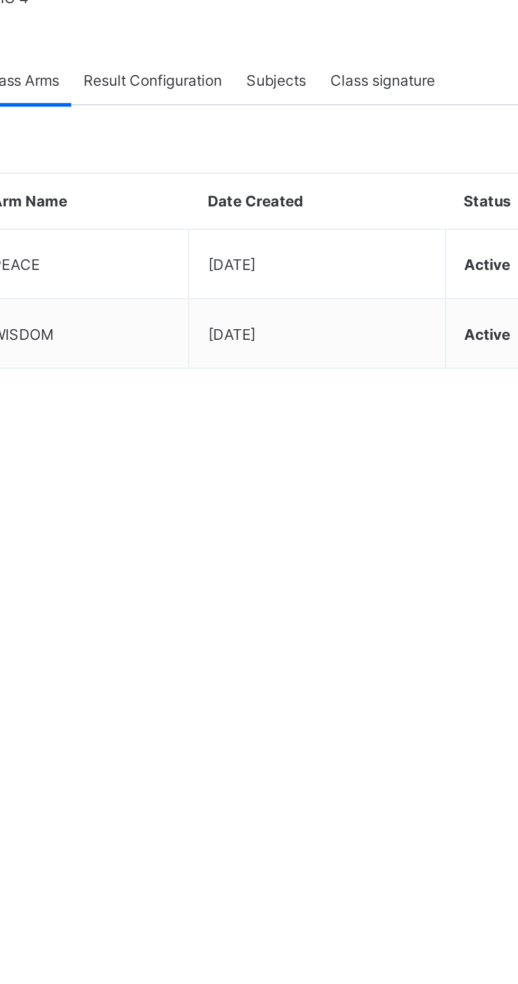
click at [231, 139] on span "Result Configuration" at bounding box center [225, 135] width 60 height 8
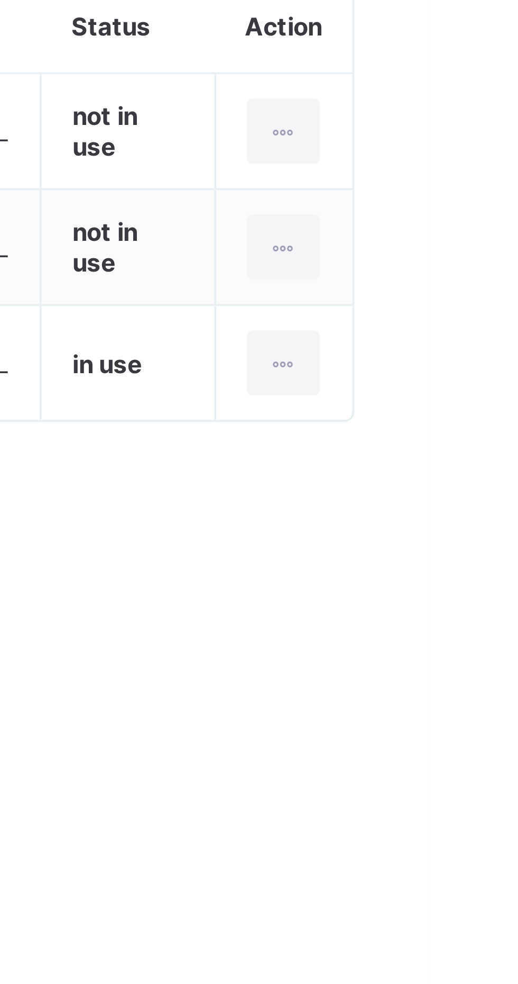
click at [482, 416] on icon at bounding box center [481, 412] width 9 height 8
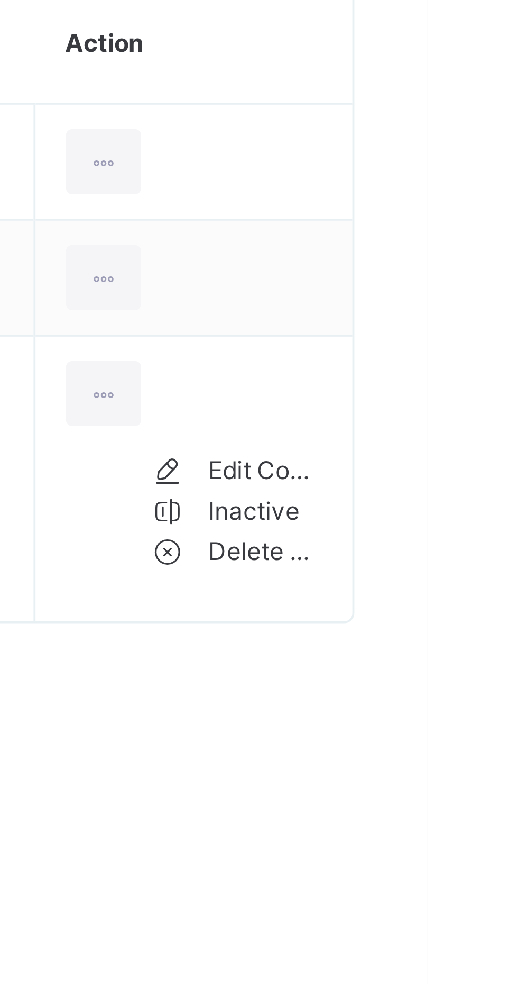
click at [461, 445] on div "Edit Configuration" at bounding box center [476, 439] width 30 height 11
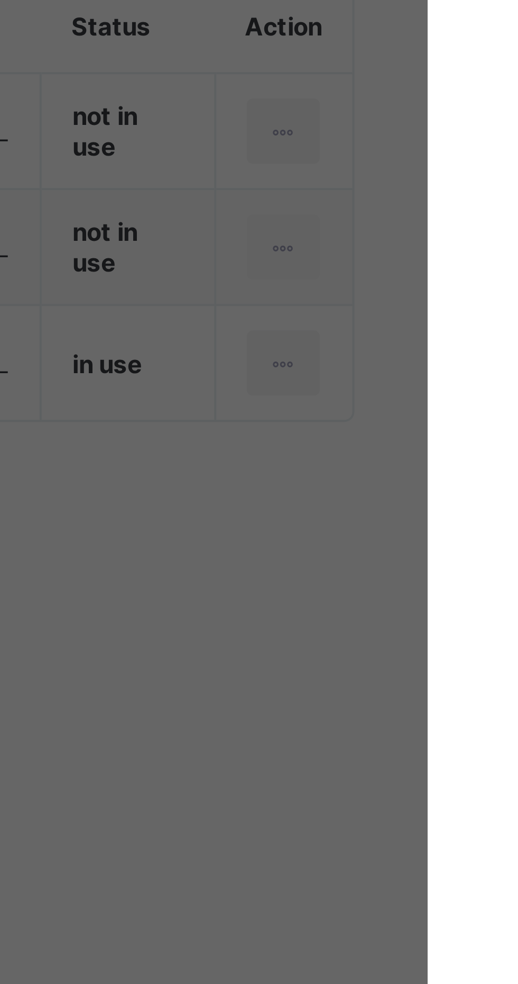
type input "**********"
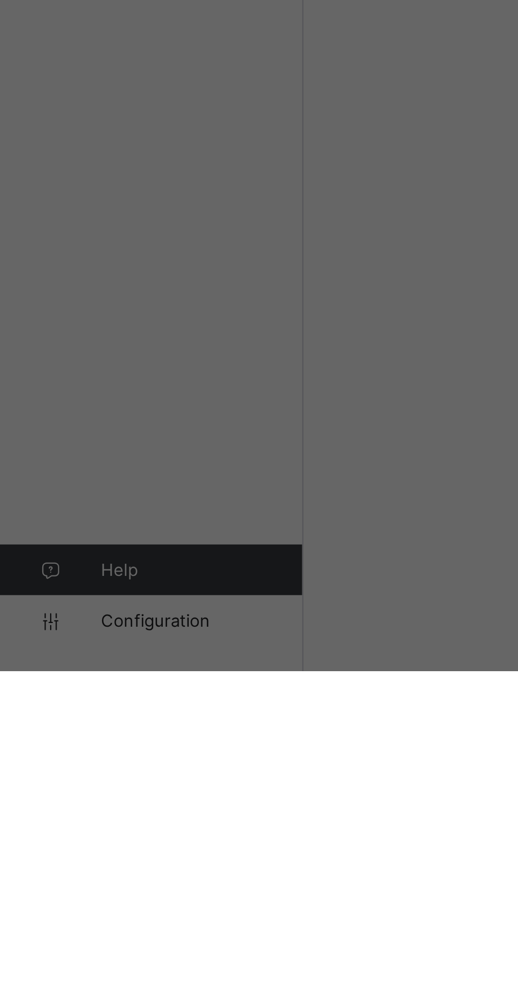
click at [129, 249] on div "PRIMARY EOT" at bounding box center [149, 241] width 298 height 16
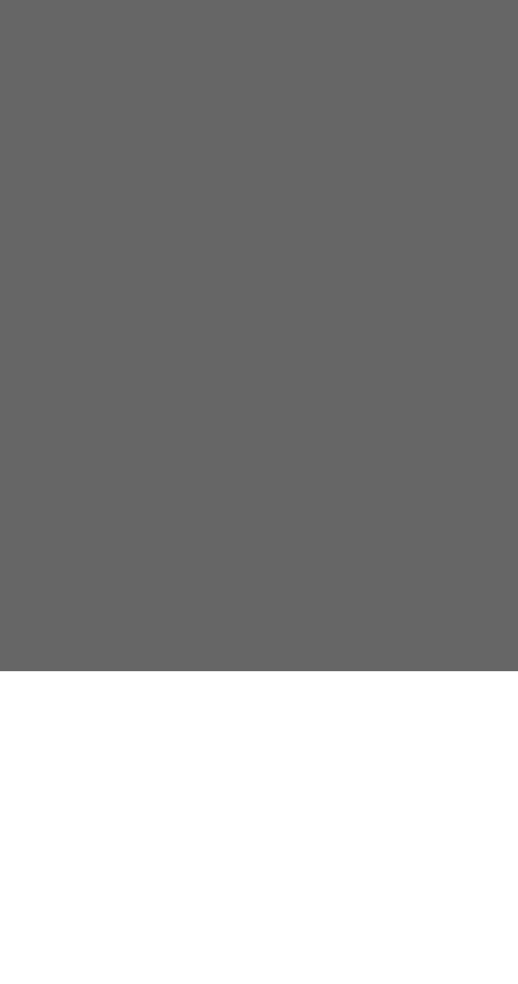
click at [186, 250] on span "Preview" at bounding box center [173, 246] width 24 height 8
click at [164, 427] on div "Save" at bounding box center [148, 418] width 31 height 17
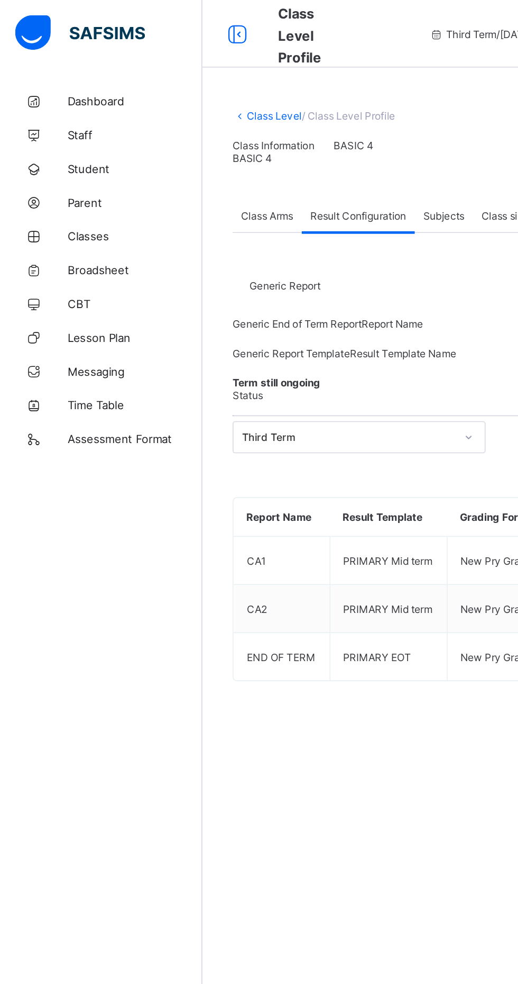
click at [69, 178] on link "Broadsheet" at bounding box center [63, 169] width 127 height 21
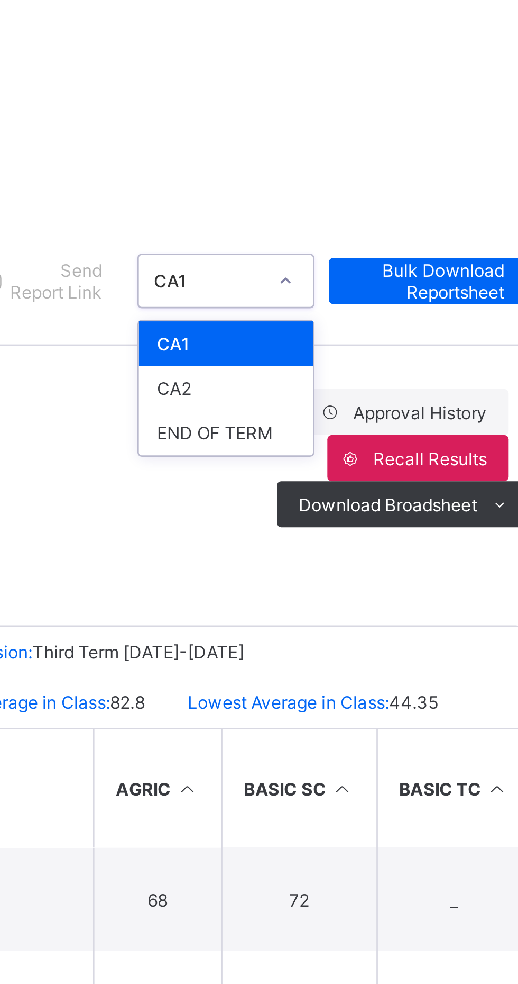
click at [407, 211] on div "END OF TERM" at bounding box center [399, 211] width 64 height 16
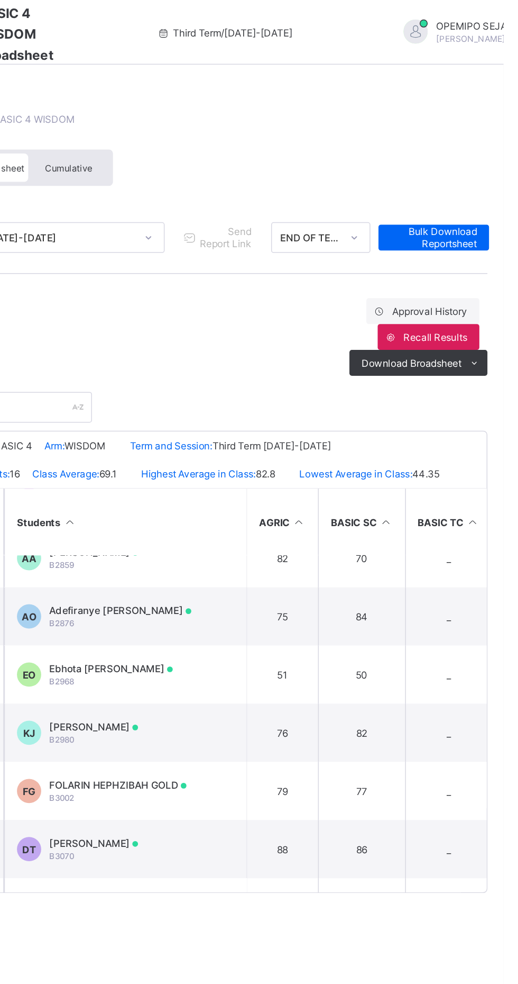
scroll to position [57, 0]
click at [294, 436] on span "Ebhota [PERSON_NAME]" at bounding box center [261, 436] width 81 height 8
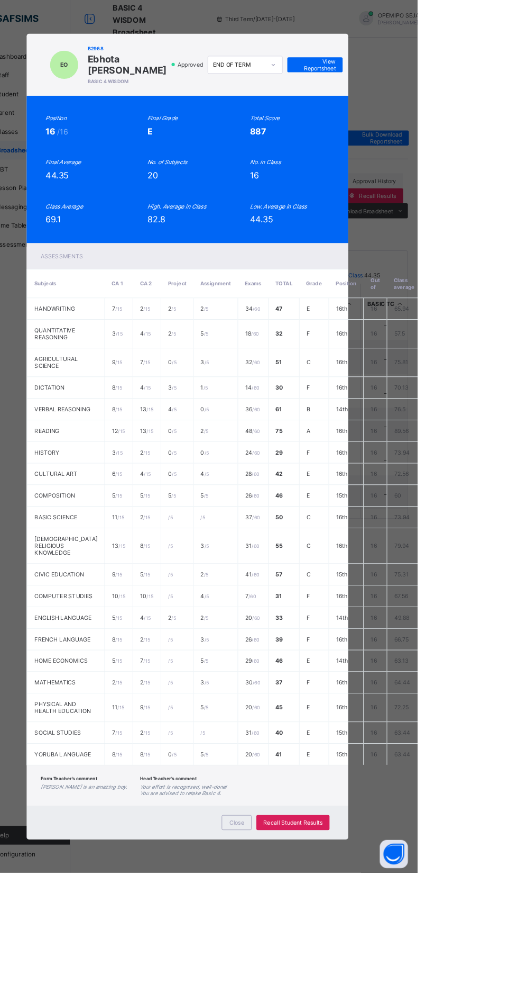
click at [426, 81] on span "View Reportsheet" at bounding box center [403, 73] width 47 height 16
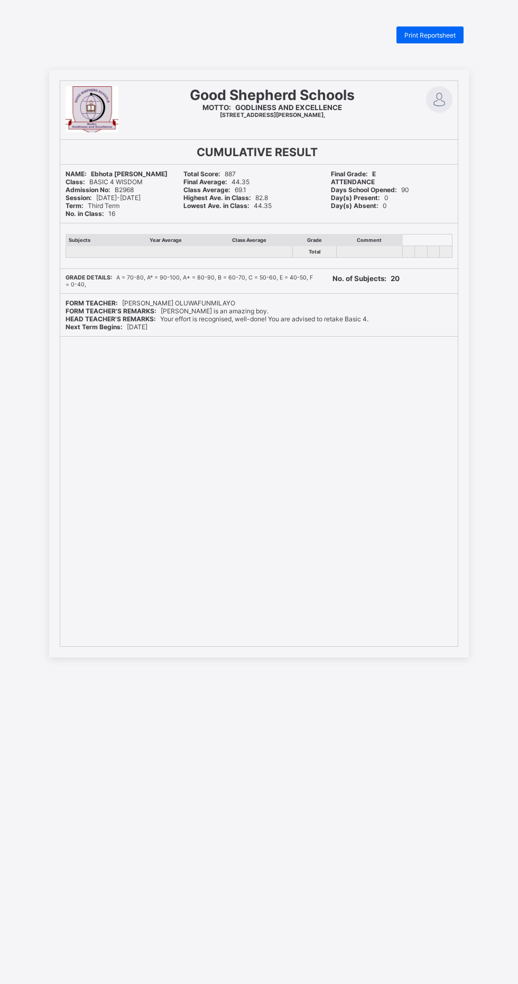
click at [20, 529] on div "Good Shepherd Schools MOTTO: GODLINESS AND EXCELLENCE [STREET_ADDRESS][PERSON_N…" at bounding box center [259, 363] width 518 height 587
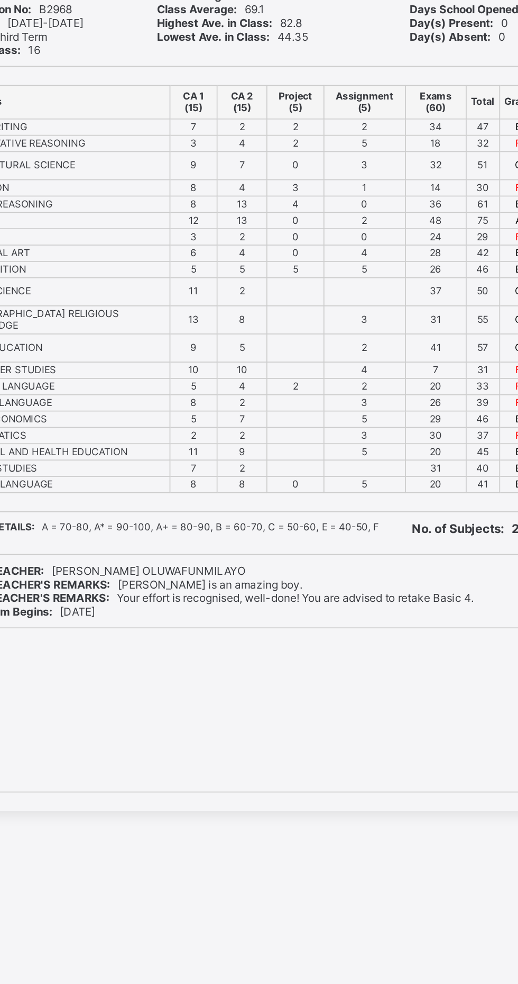
scroll to position [26, 0]
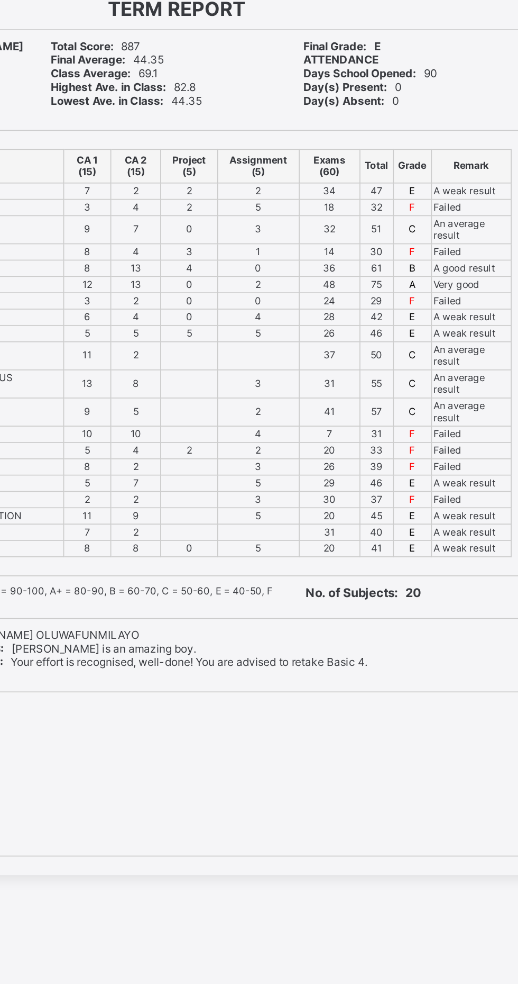
click at [397, 543] on div "Good Shepherd Schools MOTTO: GODLINESS AND EXCELLENCE [STREET_ADDRESS][PERSON_N…" at bounding box center [259, 337] width 399 height 566
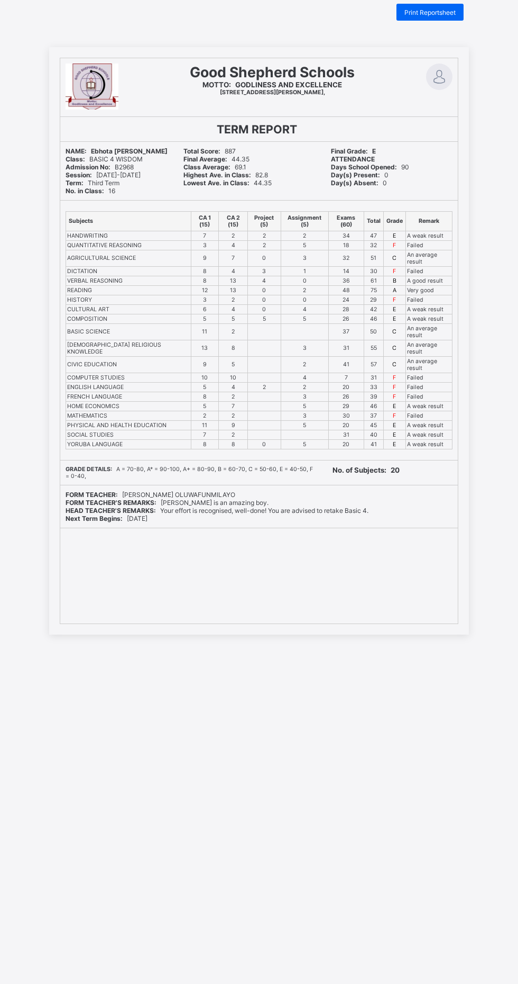
scroll to position [23, 0]
